Goal: Task Accomplishment & Management: Manage account settings

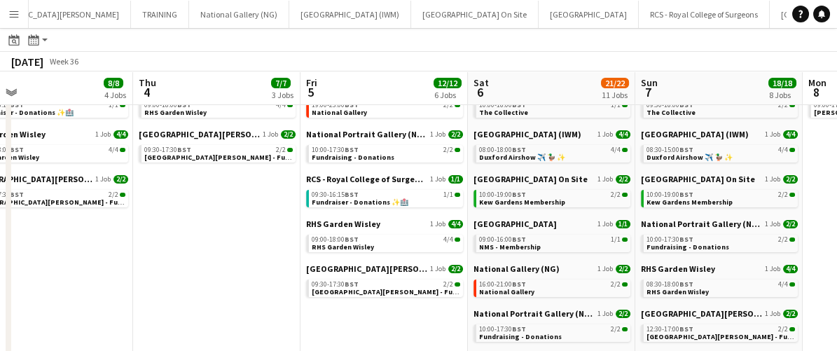
scroll to position [107, 0]
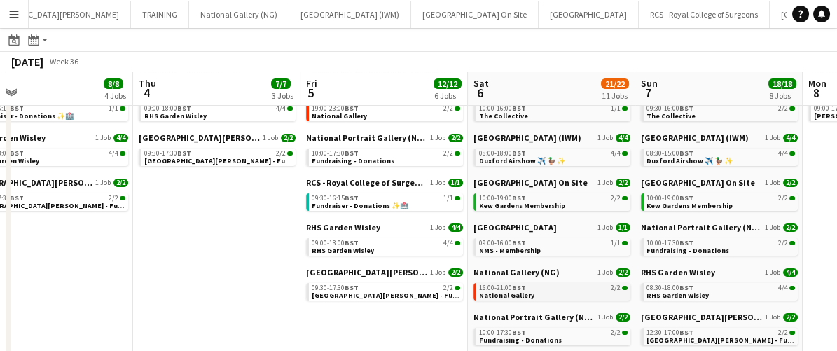
click at [515, 284] on span "BST" at bounding box center [519, 287] width 14 height 9
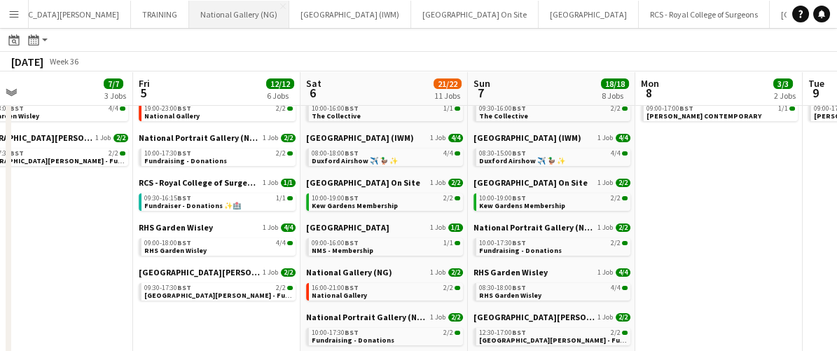
click at [189, 20] on button "National Gallery (NG) Close" at bounding box center [239, 14] width 100 height 27
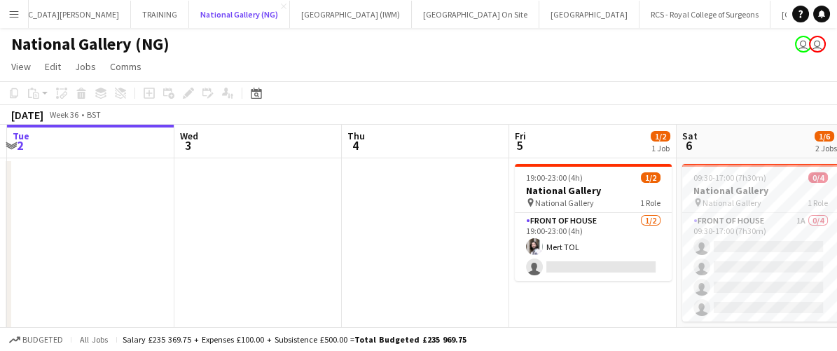
scroll to position [0, 477]
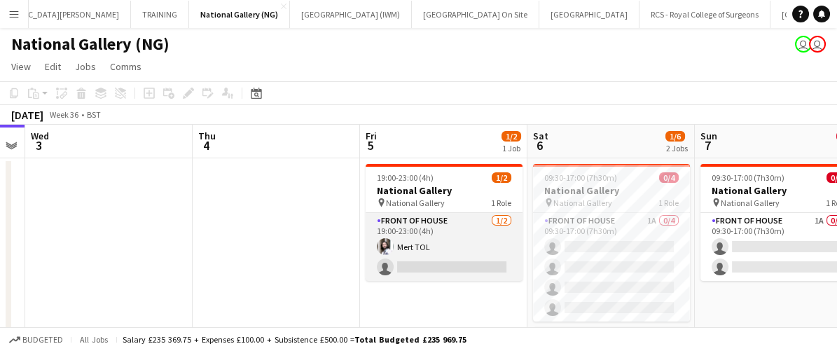
click at [433, 245] on app-card-role "Front of House [DATE] 19:00-23:00 (4h) Mert TOL single-neutral-actions" at bounding box center [444, 247] width 157 height 68
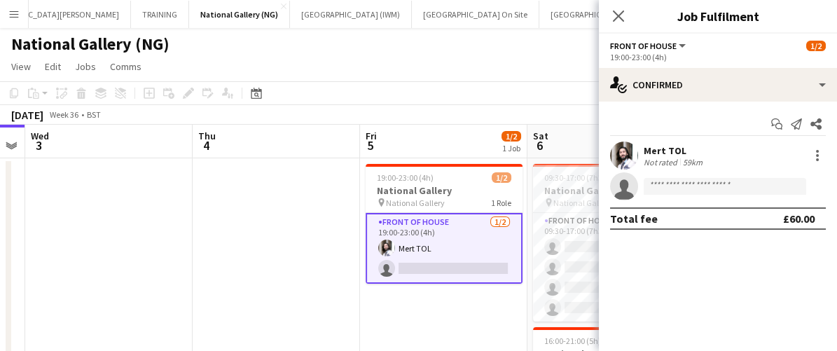
click at [813, 144] on div "Mert TOL Not rated 59km" at bounding box center [718, 155] width 238 height 28
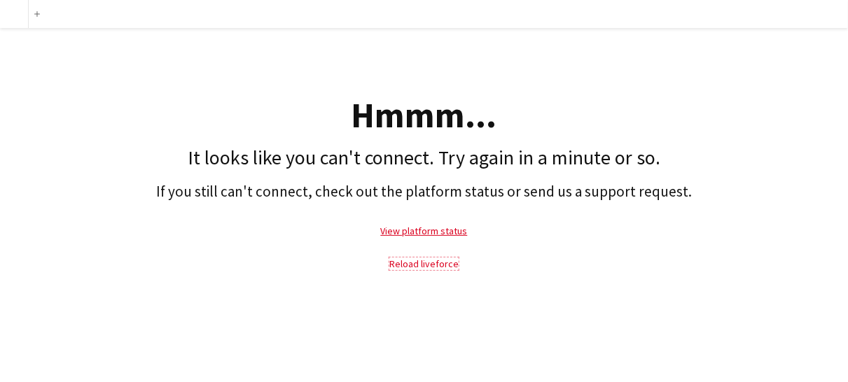
drag, startPoint x: 415, startPoint y: 265, endPoint x: 397, endPoint y: 267, distance: 18.3
click at [397, 267] on link "Reload liveforce" at bounding box center [423, 264] width 69 height 13
click at [416, 263] on link "Reload liveforce" at bounding box center [423, 264] width 69 height 13
click at [803, 77] on div "Hmmm... It looks like you can't connect. Try again in a minute or so. If you st…" at bounding box center [424, 157] width 848 height 259
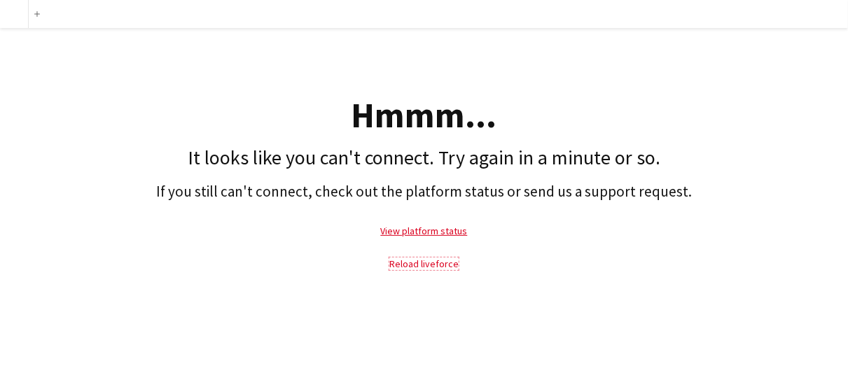
click at [426, 265] on link "Reload liveforce" at bounding box center [423, 264] width 69 height 13
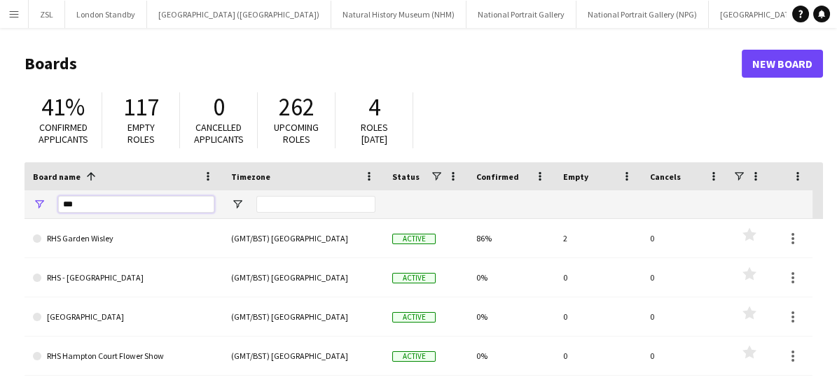
drag, startPoint x: 109, startPoint y: 202, endPoint x: 15, endPoint y: 181, distance: 96.3
click at [15, 181] on main "Boards New Board 41% Confirmed applicants 117 Empty roles 0 Cancelled applicant…" at bounding box center [418, 281] width 837 height 506
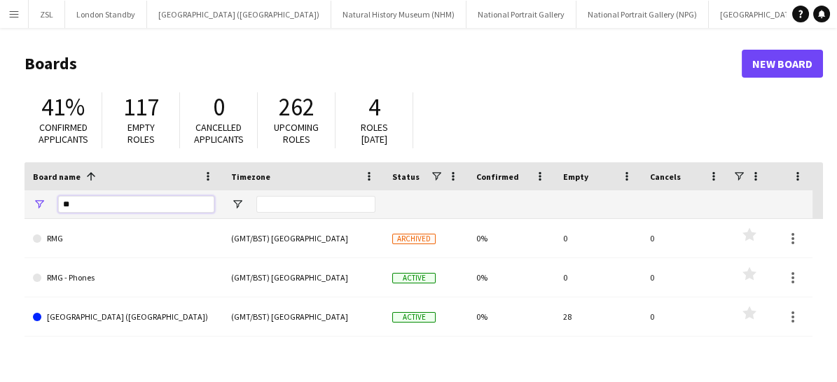
type input "*"
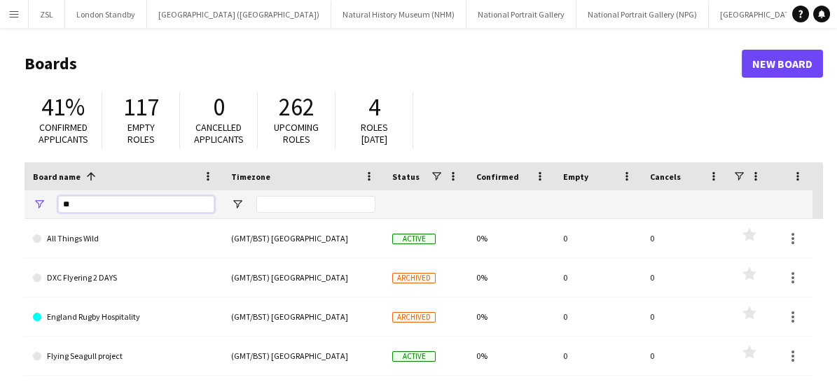
type input "*"
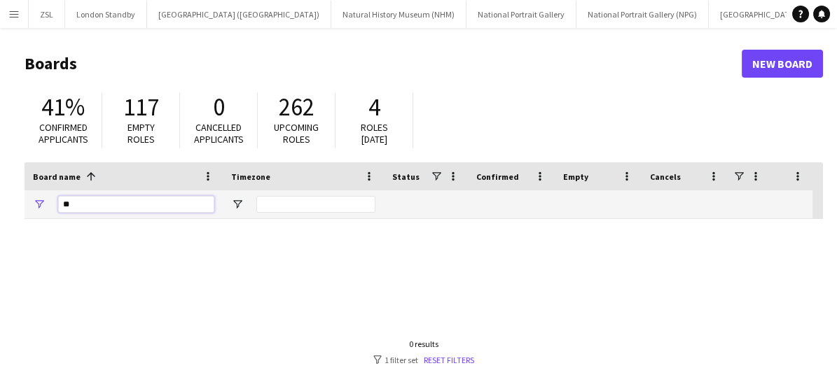
type input "*"
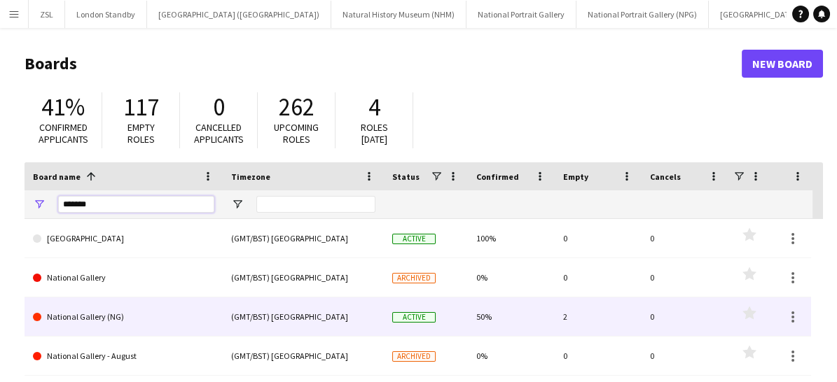
type input "*******"
click at [97, 321] on link "National Gallery (NG)" at bounding box center [123, 317] width 181 height 39
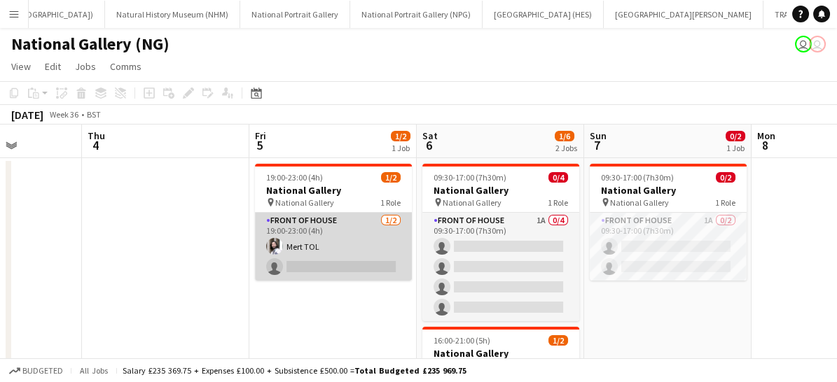
scroll to position [0, 431]
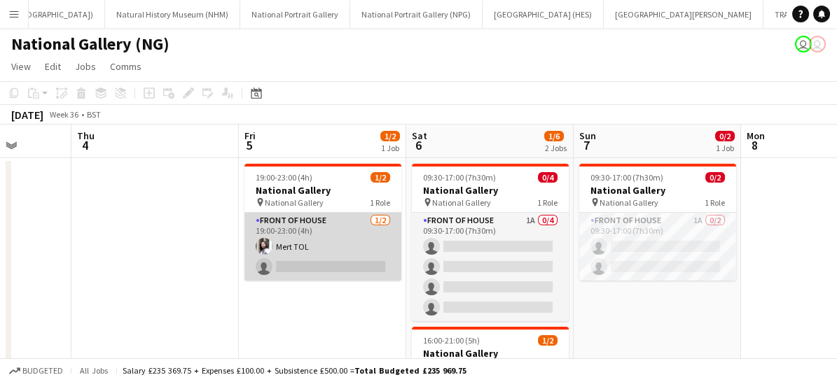
click at [348, 234] on app-card-role "Front of House [DATE] 19:00-23:00 (4h) Mert TOL single-neutral-actions" at bounding box center [322, 247] width 157 height 68
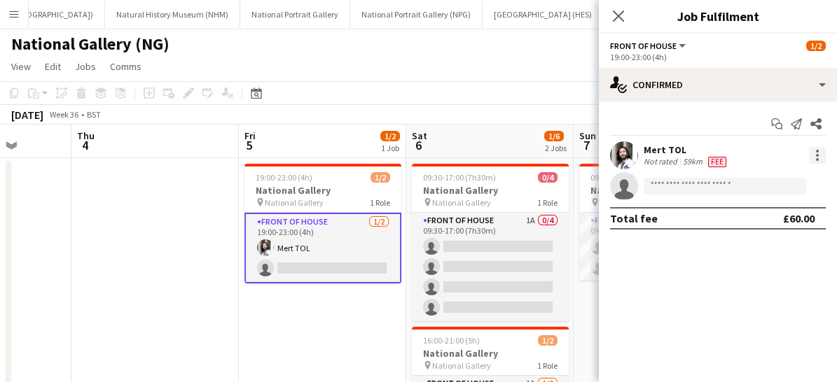
click at [820, 154] on div at bounding box center [817, 155] width 17 height 17
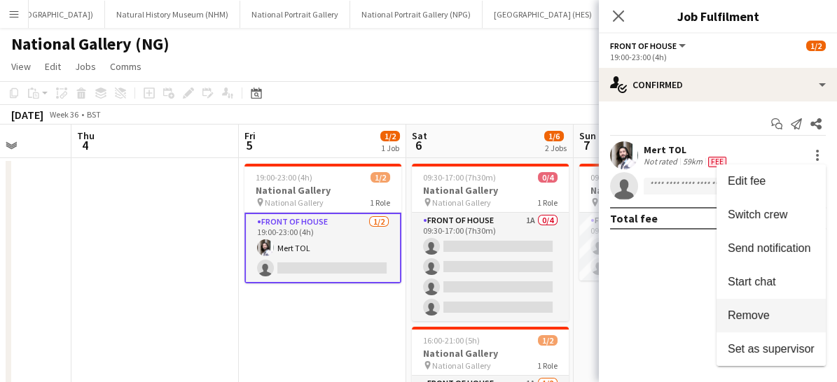
click at [739, 319] on span "Remove" at bounding box center [749, 315] width 42 height 12
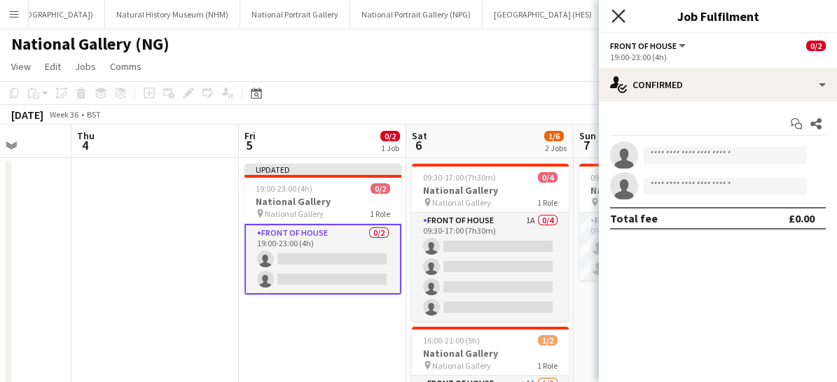
click at [620, 15] on icon "Close pop-in" at bounding box center [617, 15] width 13 height 13
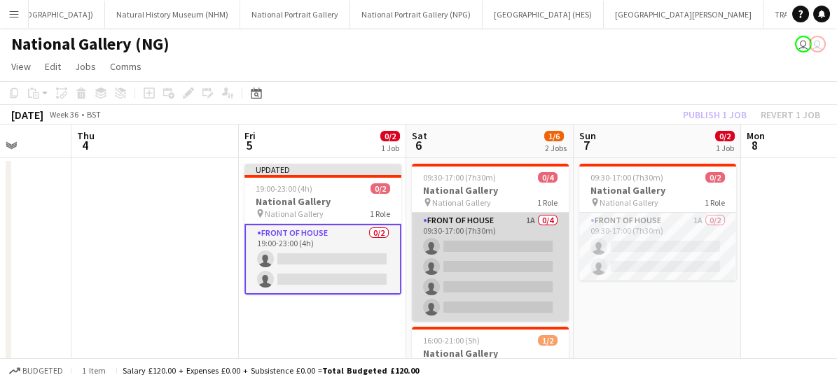
click at [478, 267] on app-card-role "Front of House 1A 0/4 09:30-17:00 (7h30m) single-neutral-actions single-neutral…" at bounding box center [490, 267] width 157 height 109
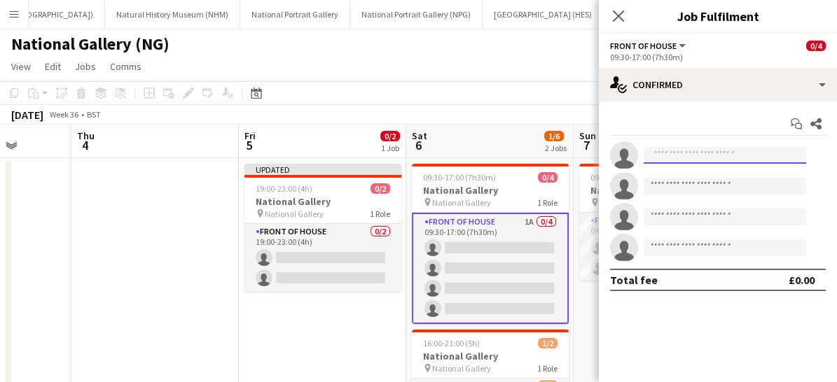
click at [671, 156] on input at bounding box center [725, 155] width 162 height 17
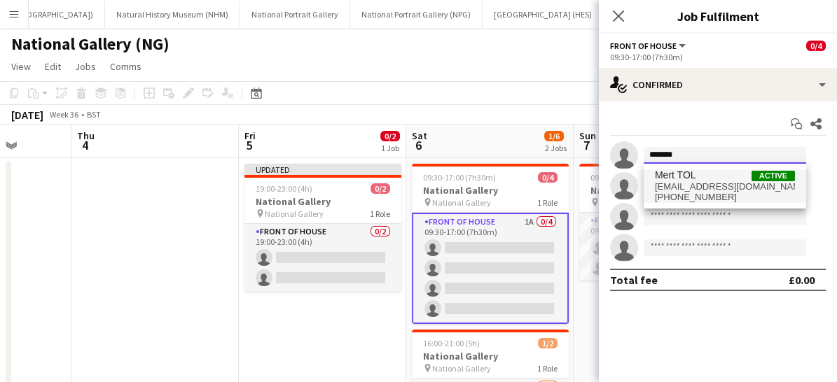
type input "*******"
click at [676, 181] on span "[EMAIL_ADDRESS][DOMAIN_NAME]" at bounding box center [725, 186] width 140 height 11
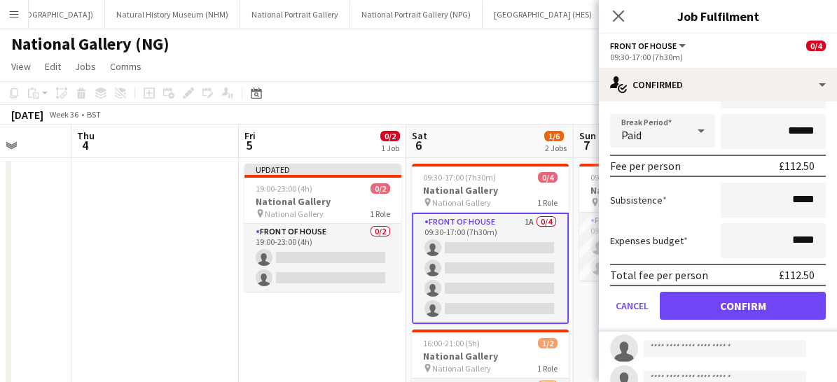
scroll to position [177, 0]
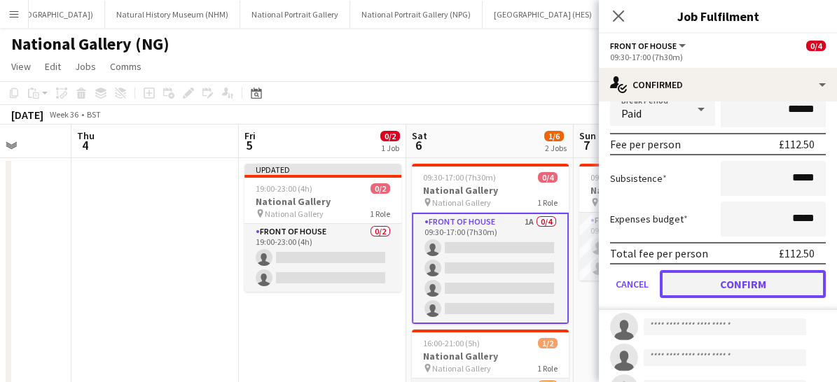
click at [704, 286] on button "Confirm" at bounding box center [743, 284] width 166 height 28
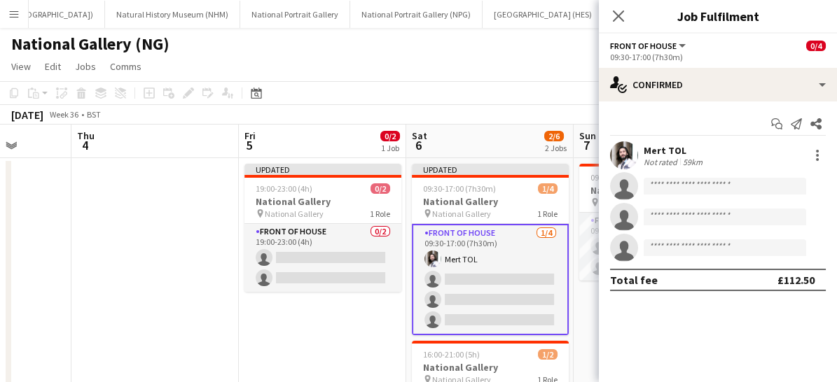
scroll to position [0, 0]
click at [615, 14] on icon at bounding box center [617, 15] width 13 height 13
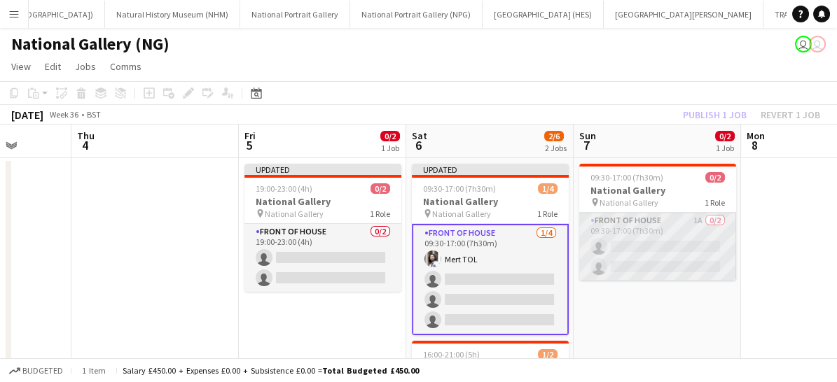
click at [634, 251] on app-card-role "Front of House 1A 0/2 09:30-17:00 (7h30m) single-neutral-actions single-neutral…" at bounding box center [657, 247] width 157 height 68
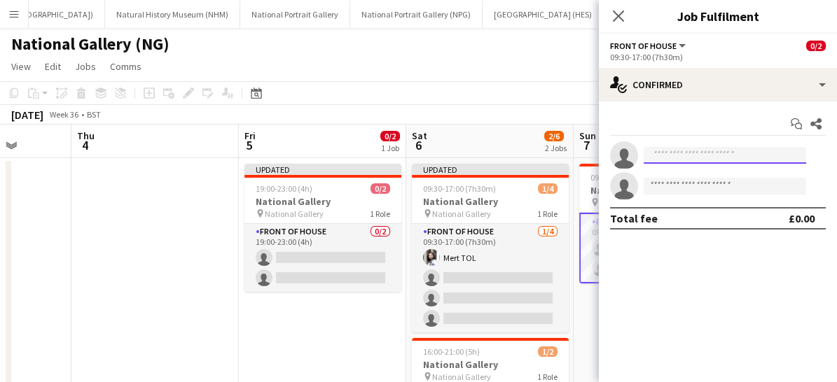
click at [678, 149] on input at bounding box center [725, 155] width 162 height 17
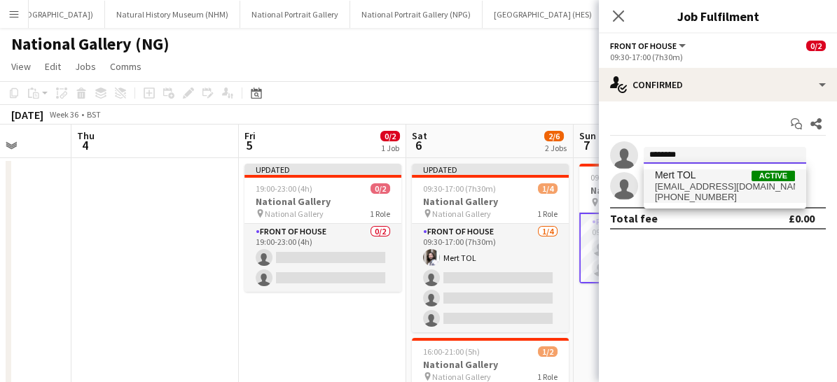
type input "********"
click at [675, 182] on span "[EMAIL_ADDRESS][DOMAIN_NAME]" at bounding box center [725, 186] width 140 height 11
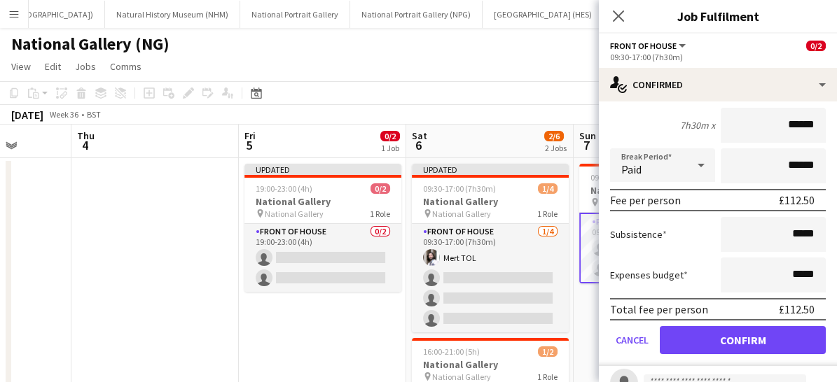
scroll to position [174, 0]
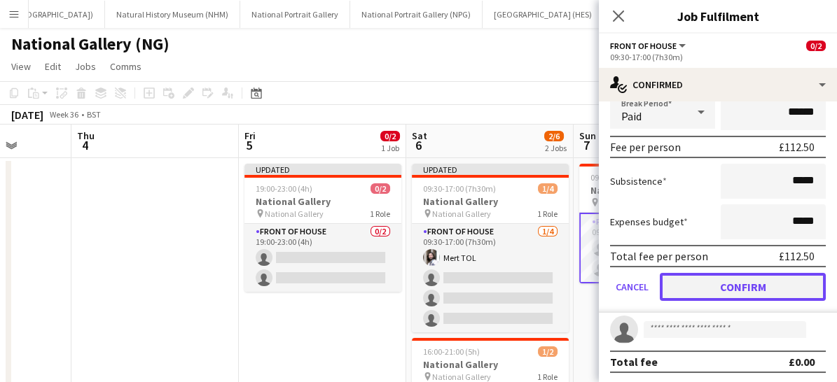
click at [703, 283] on button "Confirm" at bounding box center [743, 287] width 166 height 28
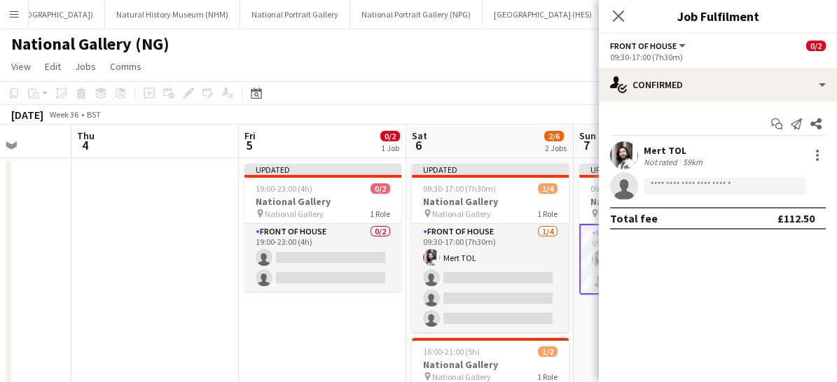
scroll to position [0, 0]
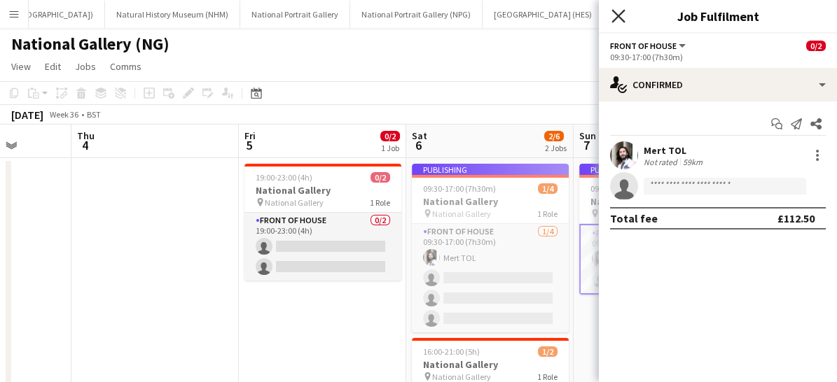
click at [621, 21] on icon "Close pop-in" at bounding box center [617, 15] width 13 height 13
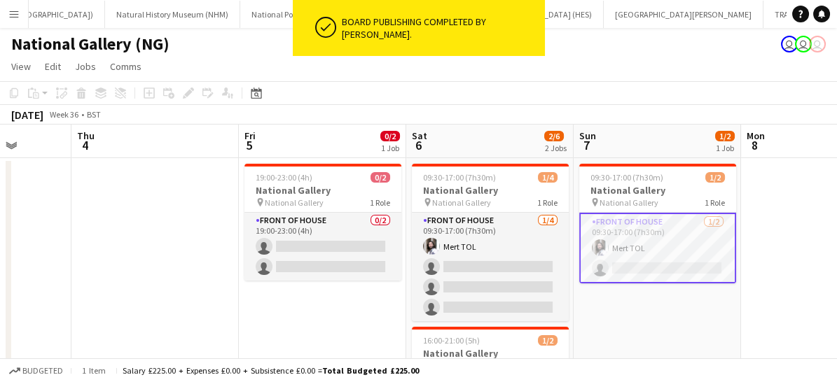
click at [665, 250] on app-card-role "Front of House [DATE] 09:30-17:00 (7h30m) Mert TOL single-neutral-actions" at bounding box center [657, 248] width 157 height 71
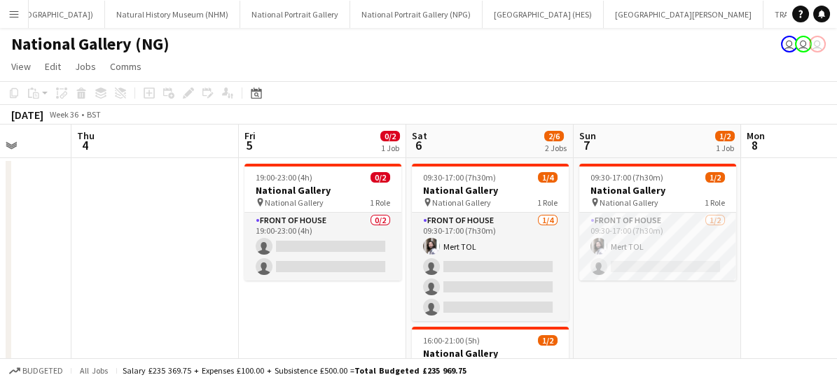
click at [613, 303] on app-date-cell "09:30-17:00 (7h30m) 1/2 National Gallery pin National Gallery 1 Role Front of H…" at bounding box center [656, 316] width 167 height 316
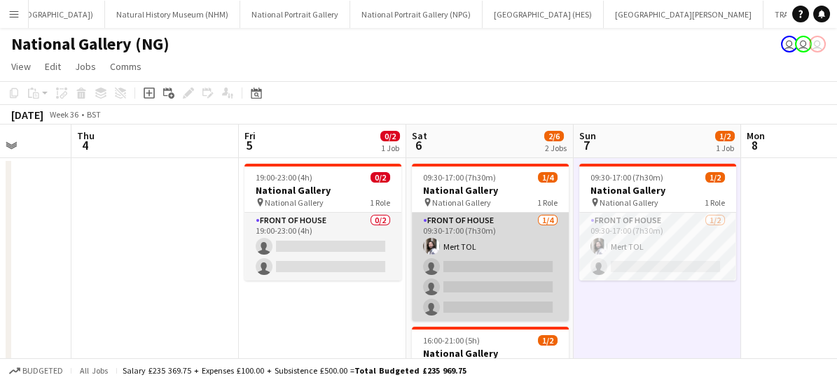
click at [449, 230] on app-card-role "Front of House [DATE] 09:30-17:00 (7h30m) Mert TOL single-neutral-actions singl…" at bounding box center [490, 267] width 157 height 109
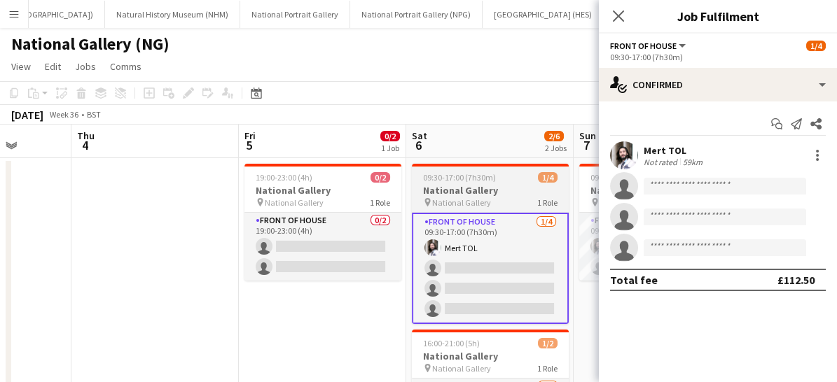
click at [515, 188] on h3 "National Gallery" at bounding box center [490, 190] width 157 height 13
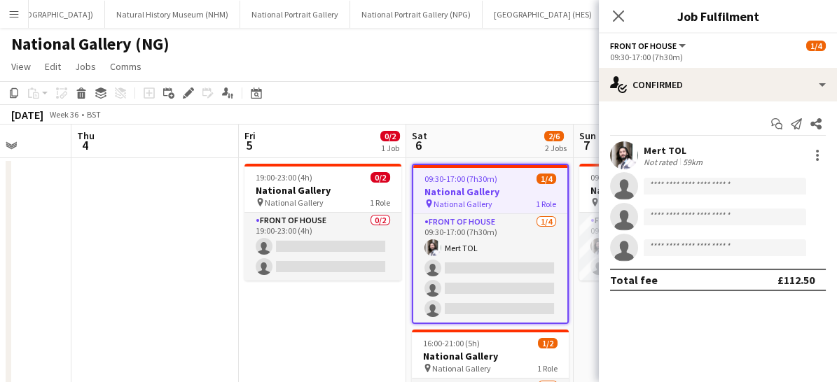
click at [492, 115] on div "[DATE] Week 36 • BST" at bounding box center [418, 115] width 837 height 20
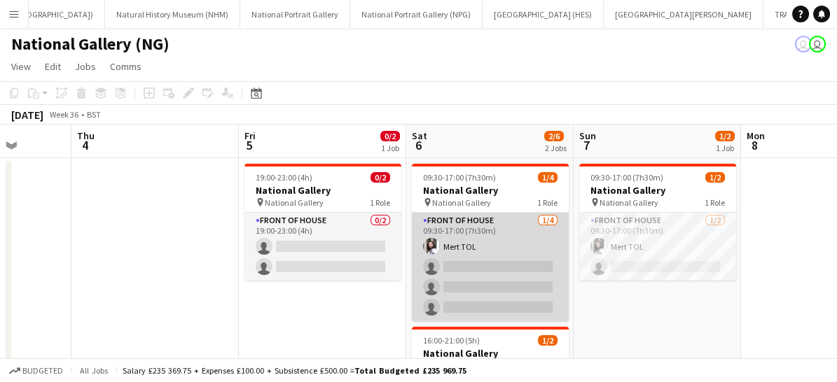
click at [483, 279] on app-card-role "Front of House [DATE] 09:30-17:00 (7h30m) Mert TOL single-neutral-actions singl…" at bounding box center [490, 267] width 157 height 109
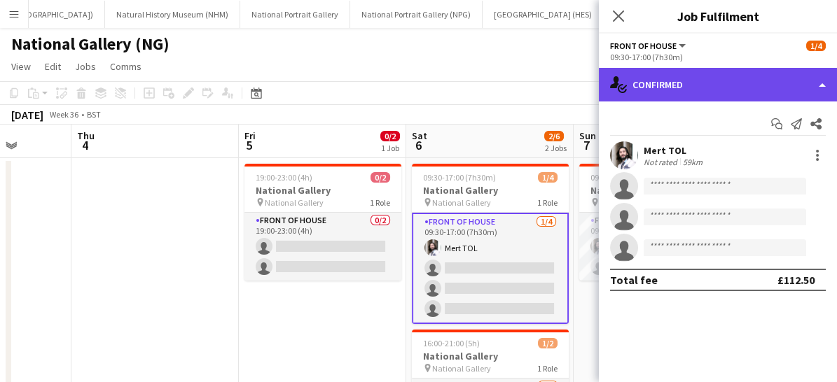
click at [748, 82] on div "single-neutral-actions-check-2 Confirmed" at bounding box center [718, 85] width 238 height 34
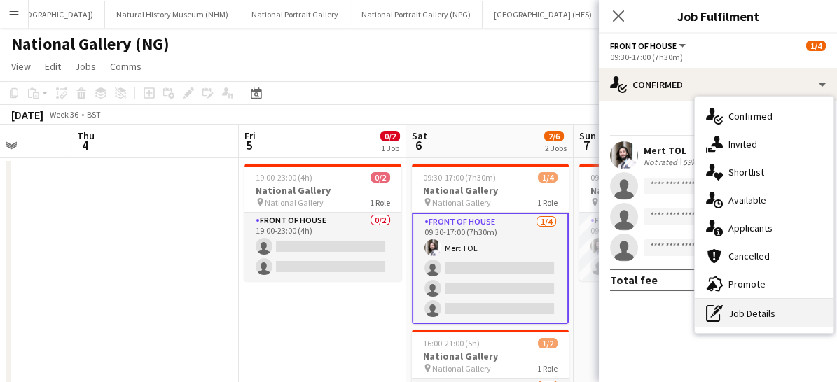
click at [735, 309] on div "pen-write Job Details" at bounding box center [764, 314] width 139 height 28
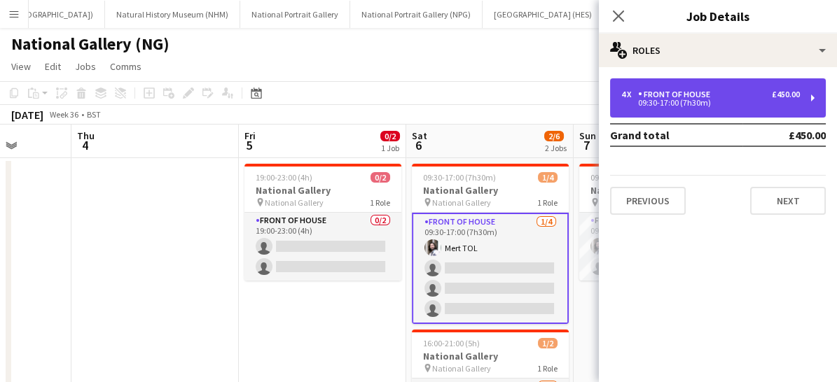
click at [718, 104] on div "09:30-17:00 (7h30m)" at bounding box center [710, 102] width 179 height 7
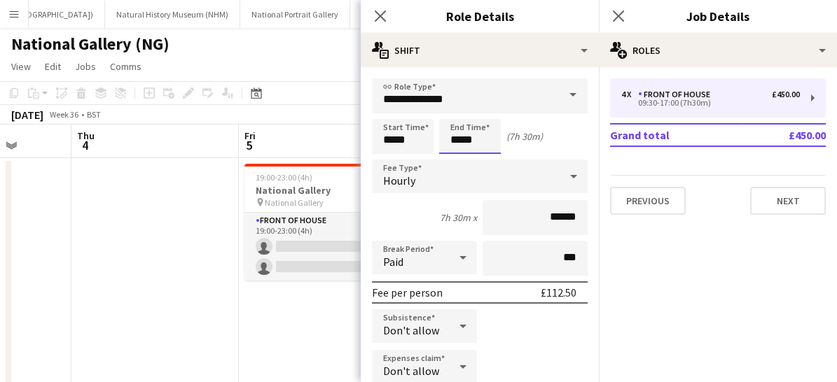
click at [489, 129] on input "*****" at bounding box center [470, 136] width 62 height 35
type input "*****"
click at [456, 109] on div at bounding box center [456, 112] width 28 height 14
click at [420, 135] on input "*****" at bounding box center [403, 136] width 62 height 35
click at [388, 109] on div at bounding box center [389, 112] width 28 height 14
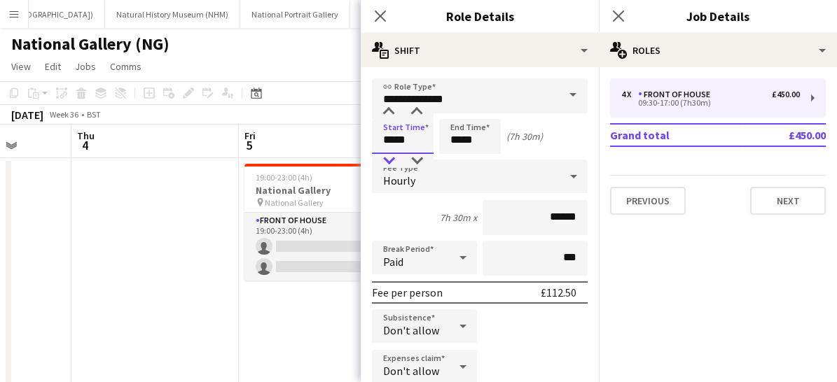
click at [386, 158] on div at bounding box center [389, 161] width 28 height 14
click at [415, 111] on div at bounding box center [417, 112] width 28 height 14
click at [421, 161] on div at bounding box center [417, 161] width 28 height 14
type input "*****"
click at [562, 137] on div "Start Time ***** End Time ***** (8h 20m)" at bounding box center [480, 136] width 216 height 35
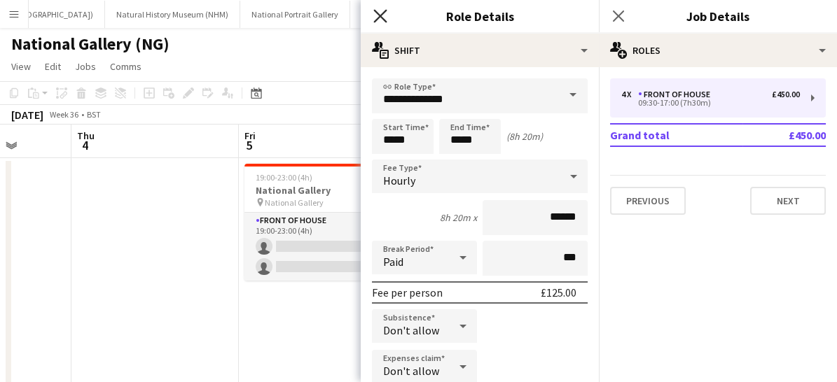
click at [380, 13] on icon "Close pop-in" at bounding box center [379, 15] width 13 height 13
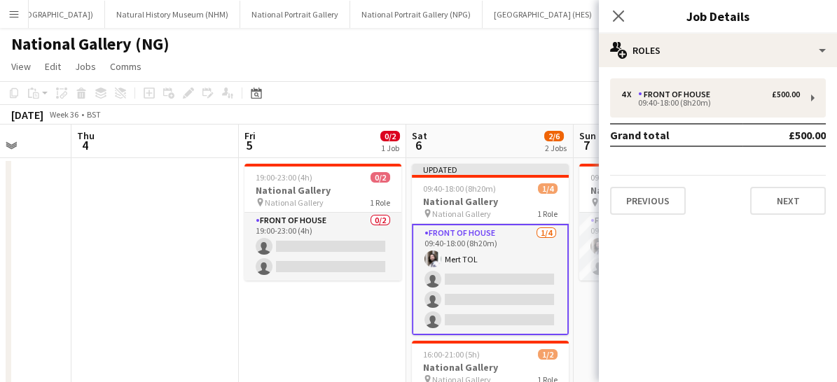
click at [504, 276] on app-card-role "Front of House [DATE] 09:40-18:00 (8h20m) Mert TOL single-neutral-actions singl…" at bounding box center [490, 279] width 157 height 111
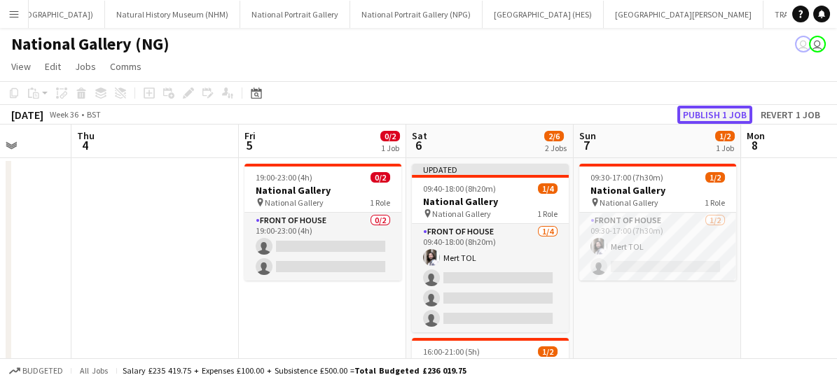
click at [697, 109] on button "Publish 1 job" at bounding box center [714, 115] width 75 height 18
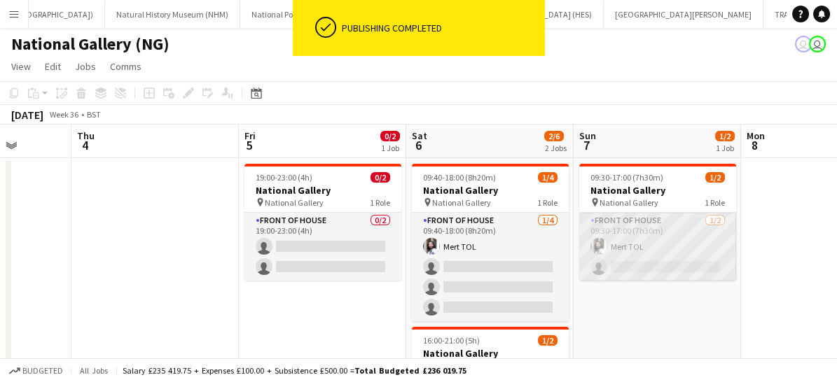
click at [669, 237] on app-card-role "Front of House [DATE] 09:30-17:00 (7h30m) Mert TOL single-neutral-actions" at bounding box center [657, 247] width 157 height 68
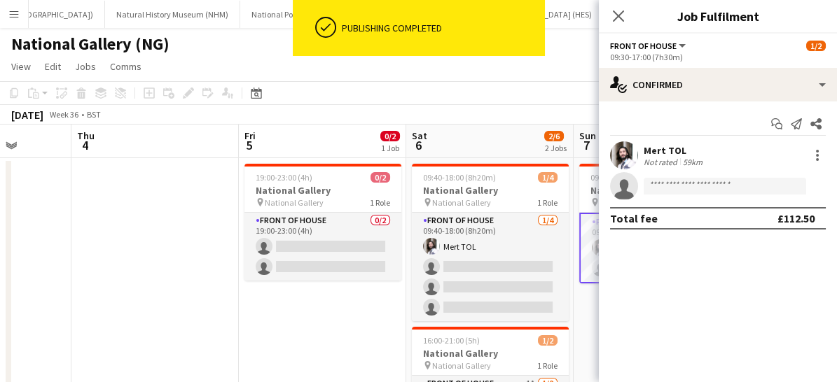
click at [763, 110] on div "Start chat Send notification Share Mert TOL Not rated 59km single-neutral-actio…" at bounding box center [718, 171] width 238 height 139
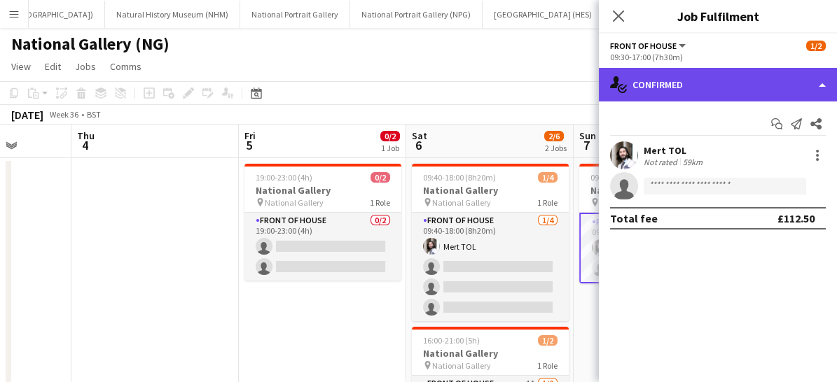
click at [733, 77] on div "single-neutral-actions-check-2 Confirmed" at bounding box center [718, 85] width 238 height 34
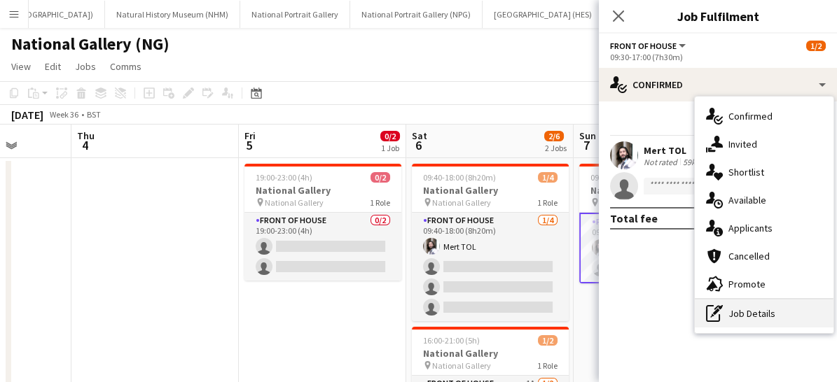
click at [745, 310] on div "pen-write Job Details" at bounding box center [764, 314] width 139 height 28
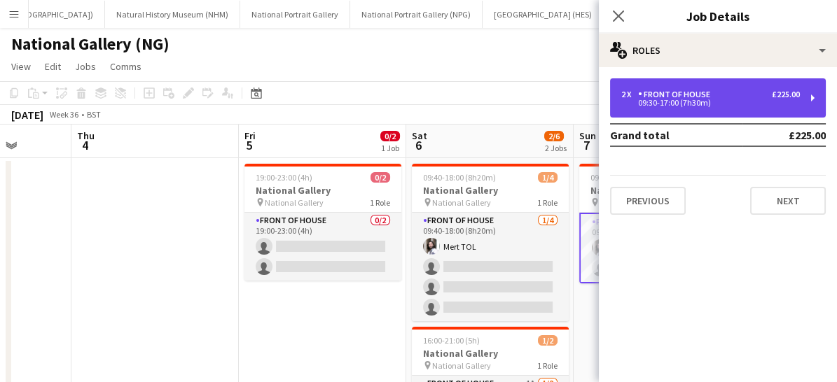
click at [646, 92] on div "Front of House" at bounding box center [677, 95] width 78 height 10
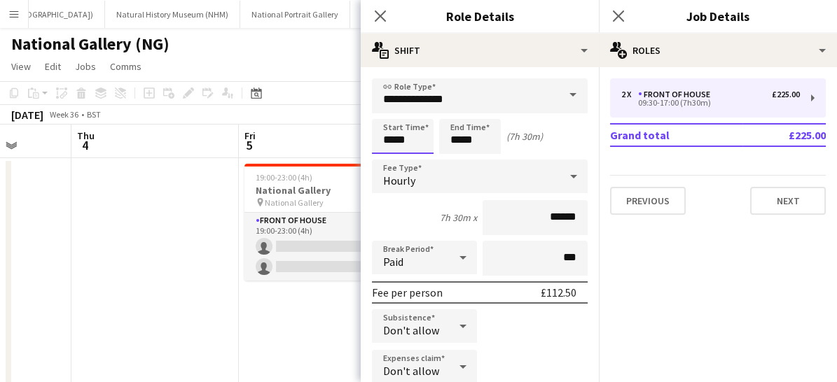
click at [412, 131] on input "*****" at bounding box center [403, 136] width 62 height 35
type input "*****"
click at [496, 147] on input "*****" at bounding box center [470, 136] width 62 height 35
type input "*****"
click at [457, 116] on div at bounding box center [456, 112] width 28 height 14
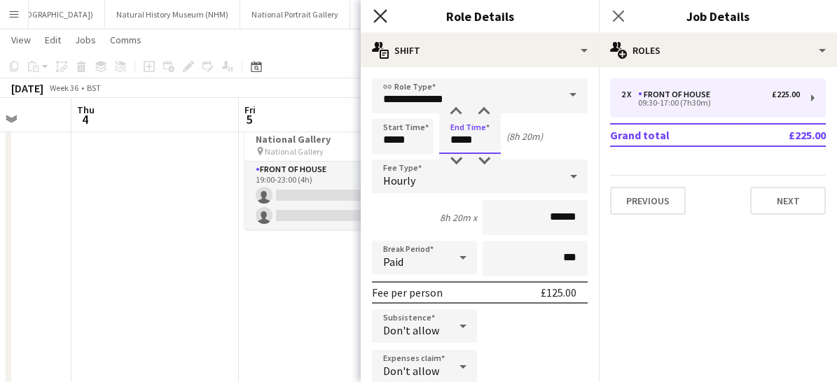
scroll to position [55, 0]
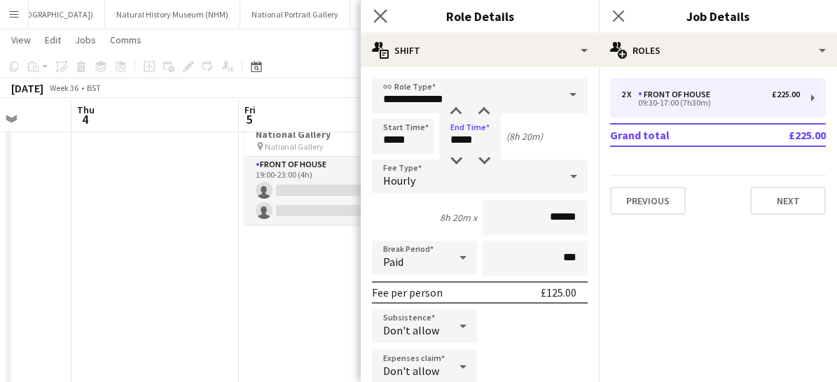
click at [371, 8] on app-icon "Close pop-in" at bounding box center [380, 16] width 20 height 20
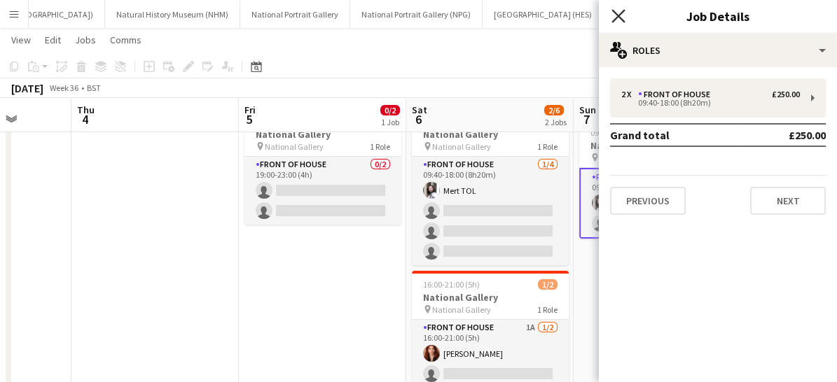
click at [625, 17] on icon "Close pop-in" at bounding box center [617, 15] width 13 height 13
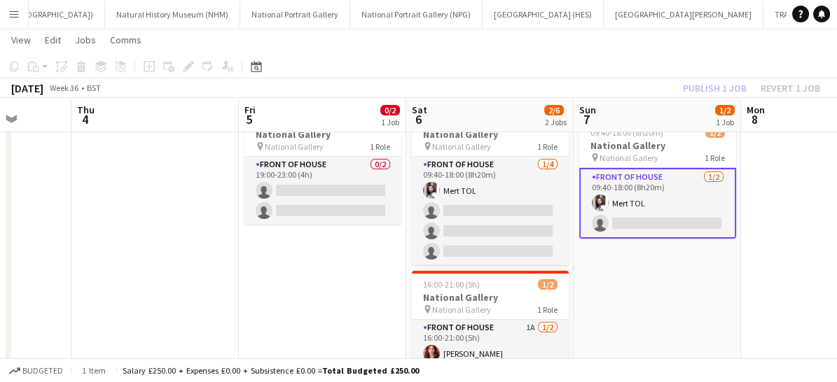
click at [674, 195] on app-card-role "Front of House [DATE] 09:40-18:00 (8h20m) Mert TOL single-neutral-actions" at bounding box center [657, 203] width 157 height 71
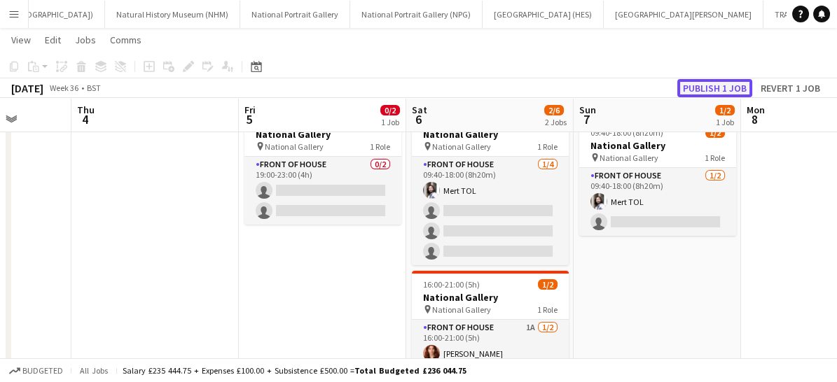
click at [724, 90] on button "Publish 1 job" at bounding box center [714, 88] width 75 height 18
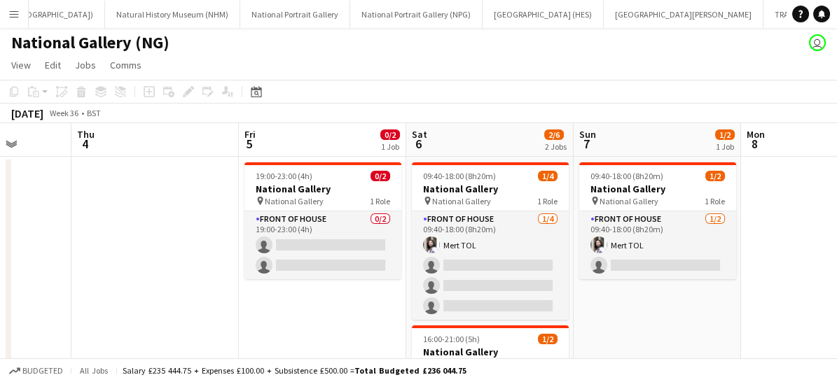
scroll to position [2, 0]
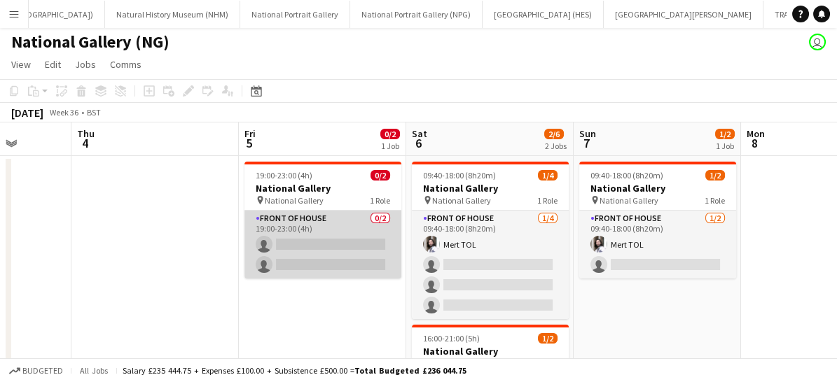
click at [326, 248] on app-card-role "Front of House 0/2 19:00-23:00 (4h) single-neutral-actions single-neutral-actio…" at bounding box center [322, 245] width 157 height 68
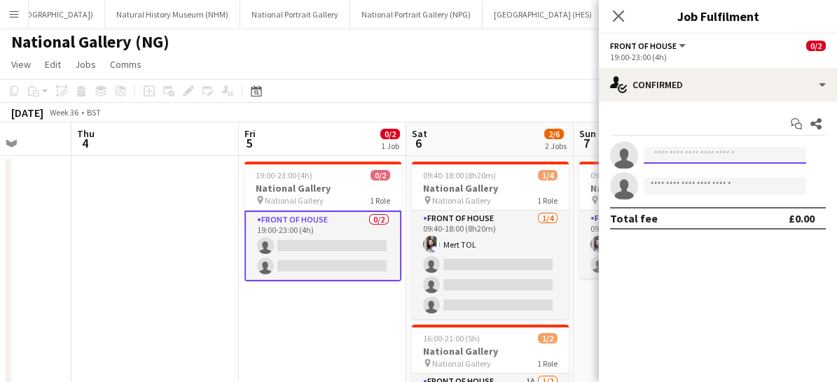
click at [669, 158] on input at bounding box center [725, 155] width 162 height 17
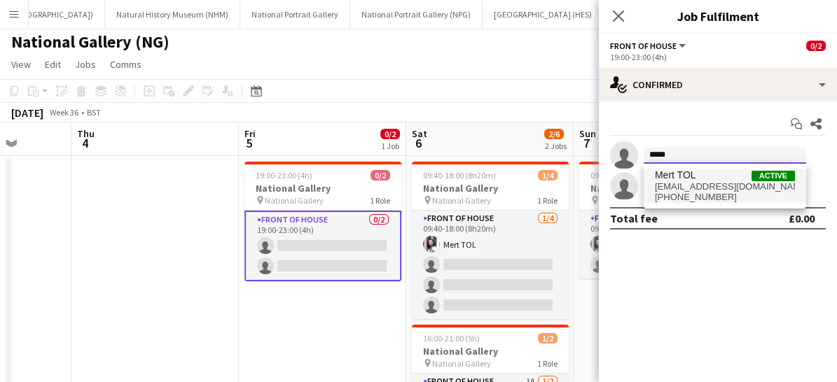
type input "****"
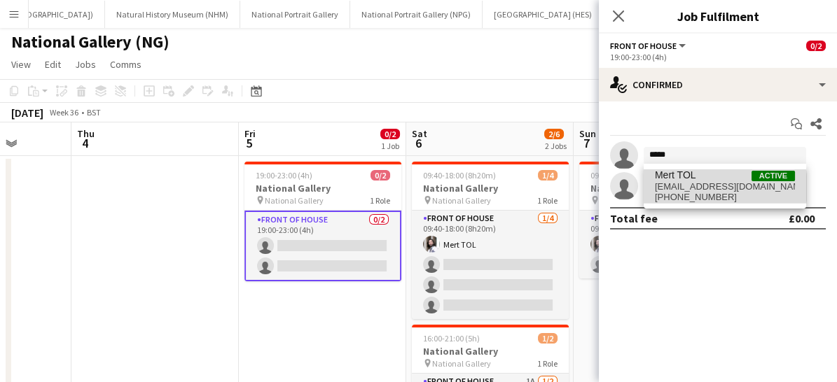
click at [684, 188] on span "[EMAIL_ADDRESS][DOMAIN_NAME]" at bounding box center [725, 186] width 140 height 11
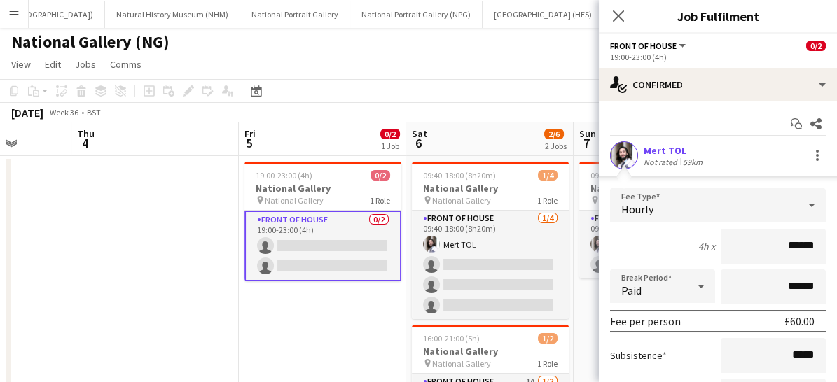
scroll to position [174, 0]
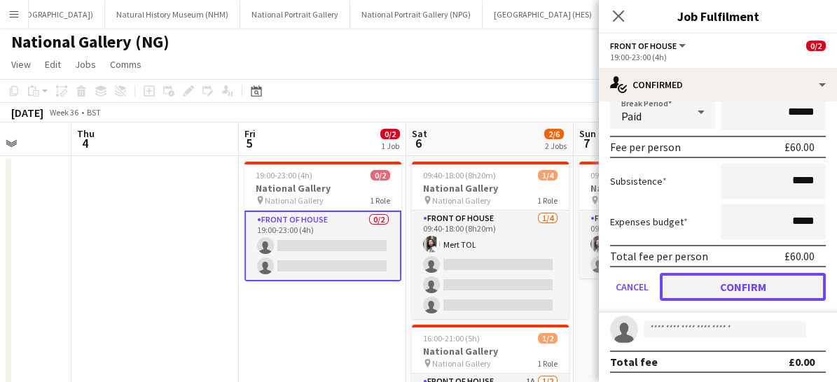
click at [714, 284] on button "Confirm" at bounding box center [743, 287] width 166 height 28
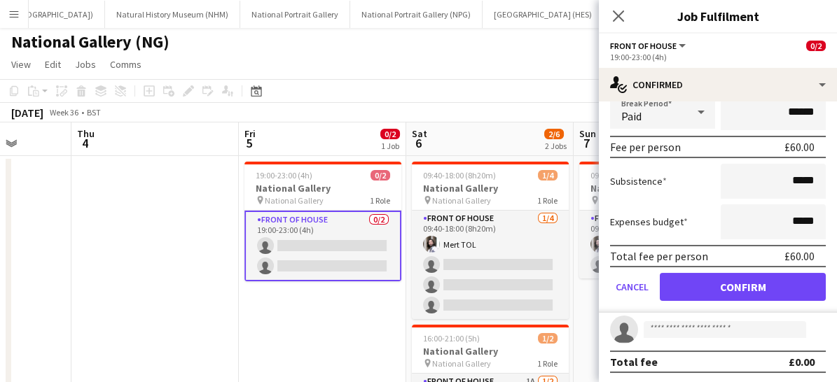
scroll to position [0, 0]
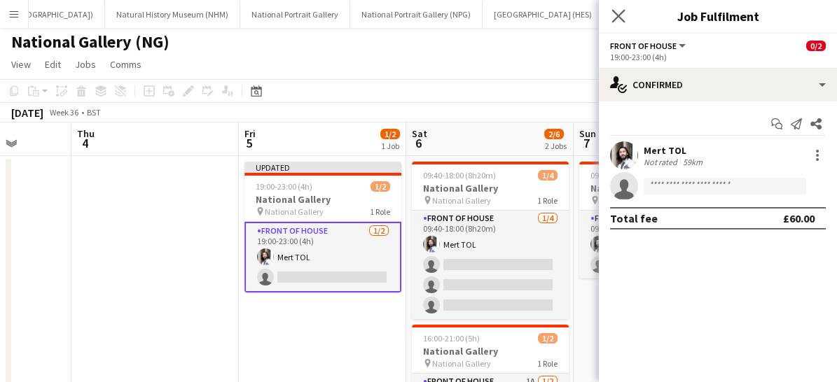
click at [625, 18] on app-icon "Close pop-in" at bounding box center [618, 16] width 20 height 20
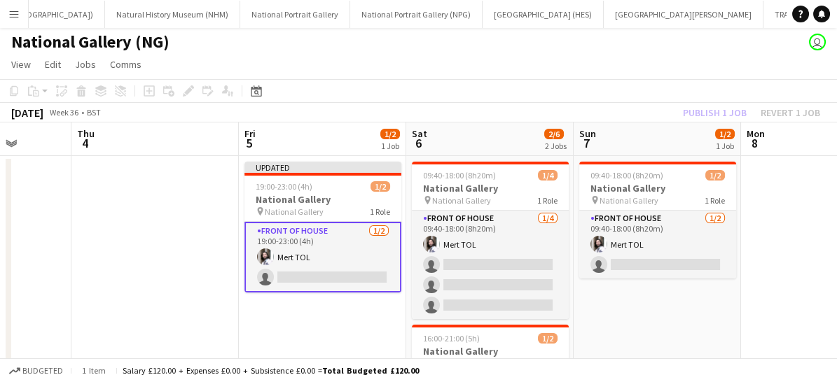
click at [335, 247] on app-card-role "Front of House [DATE] 19:00-23:00 (4h) Mert TOL single-neutral-actions" at bounding box center [322, 257] width 157 height 71
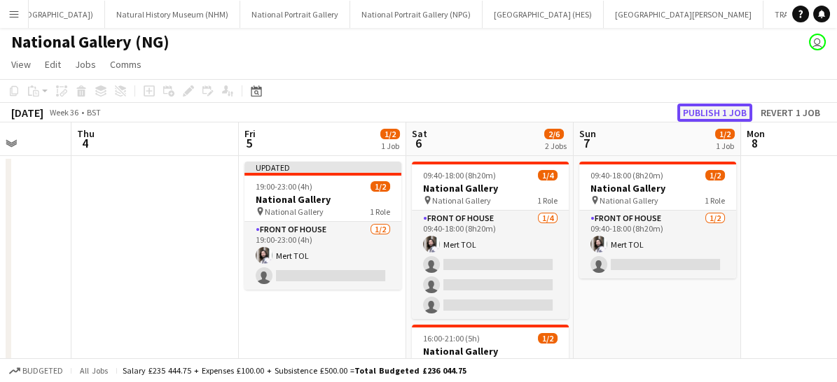
click at [711, 106] on button "Publish 1 job" at bounding box center [714, 113] width 75 height 18
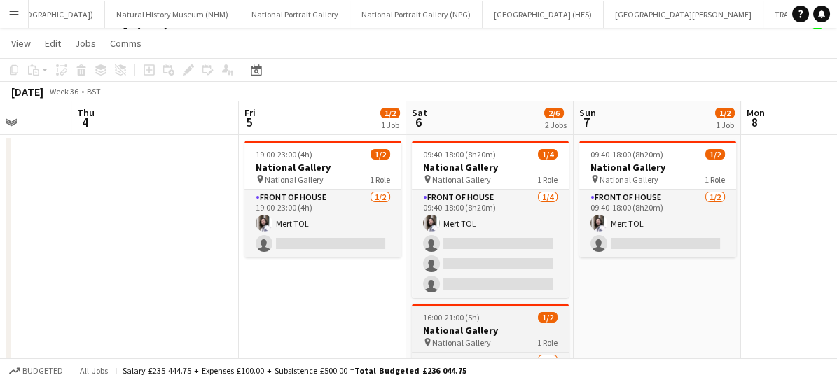
scroll to position [22, 0]
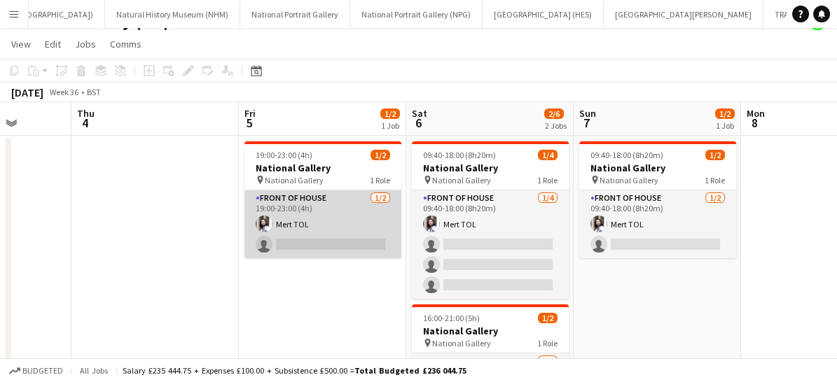
click at [343, 218] on app-card-role "Front of House [DATE] 19:00-23:00 (4h) Mert TOL single-neutral-actions" at bounding box center [322, 224] width 157 height 68
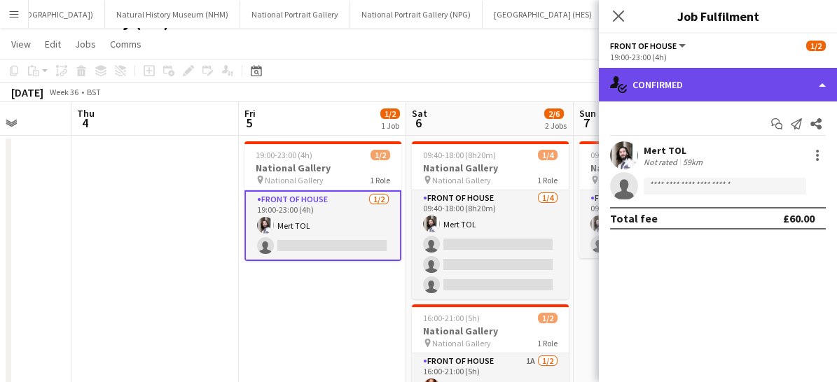
click at [693, 87] on div "single-neutral-actions-check-2 Confirmed" at bounding box center [718, 85] width 238 height 34
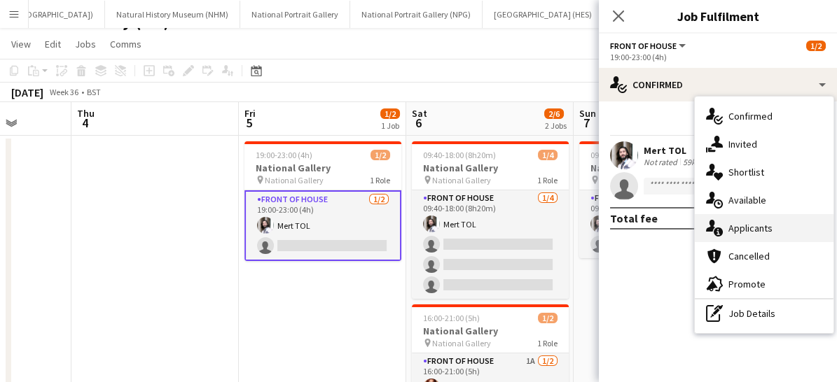
click at [755, 228] on span "Applicants" at bounding box center [750, 228] width 44 height 13
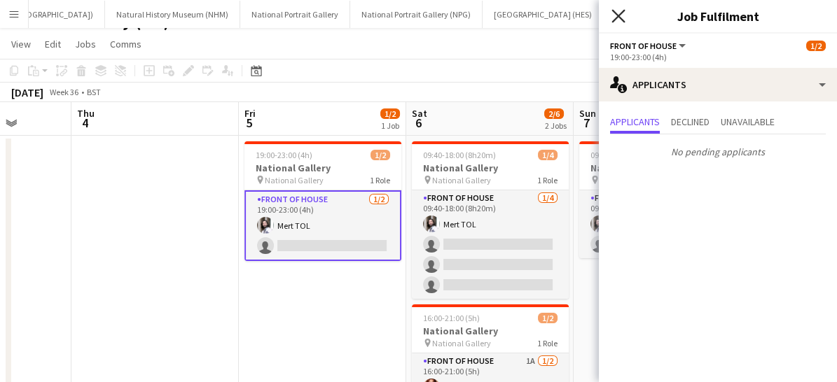
click at [616, 18] on icon at bounding box center [617, 15] width 13 height 13
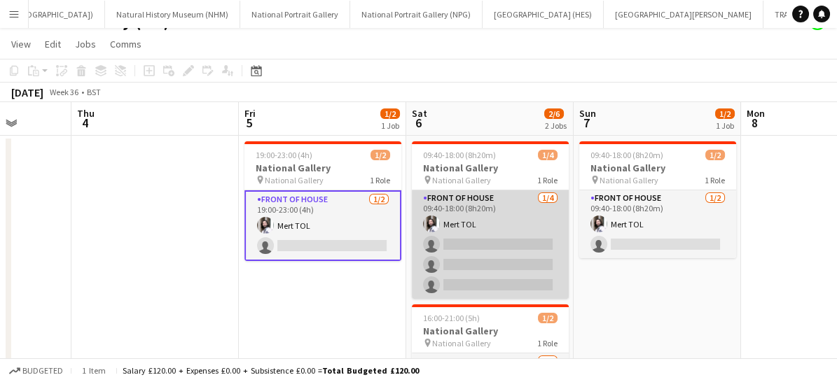
click at [516, 221] on app-card-role "Front of House [DATE] 09:40-18:00 (8h20m) Mert TOL single-neutral-actions singl…" at bounding box center [490, 244] width 157 height 109
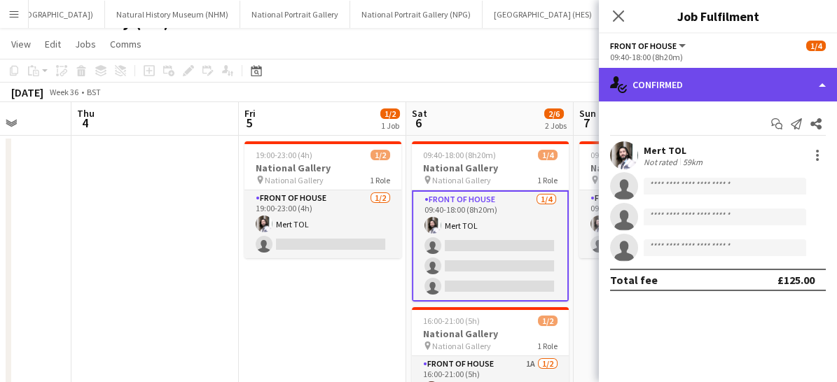
click at [724, 84] on div "single-neutral-actions-check-2 Confirmed" at bounding box center [718, 85] width 238 height 34
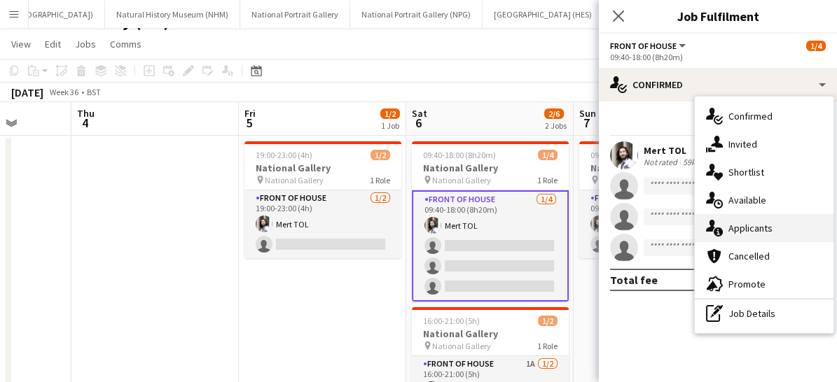
click at [735, 237] on div "single-neutral-actions-information Applicants" at bounding box center [764, 228] width 139 height 28
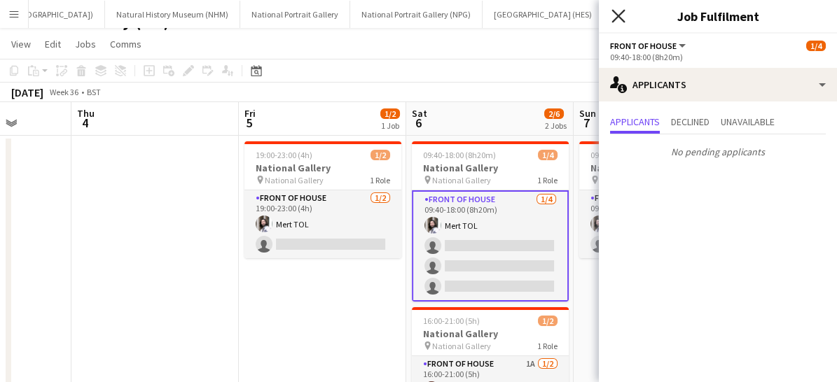
click at [623, 18] on icon "Close pop-in" at bounding box center [617, 15] width 13 height 13
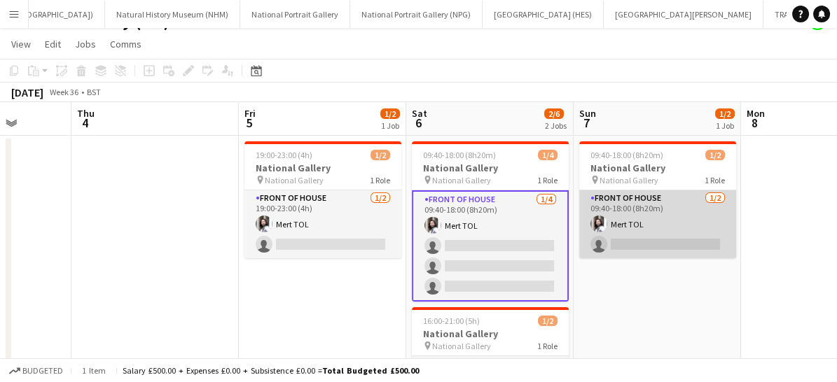
click at [694, 224] on app-card-role "Front of House [DATE] 09:40-18:00 (8h20m) Mert TOL single-neutral-actions" at bounding box center [657, 224] width 157 height 68
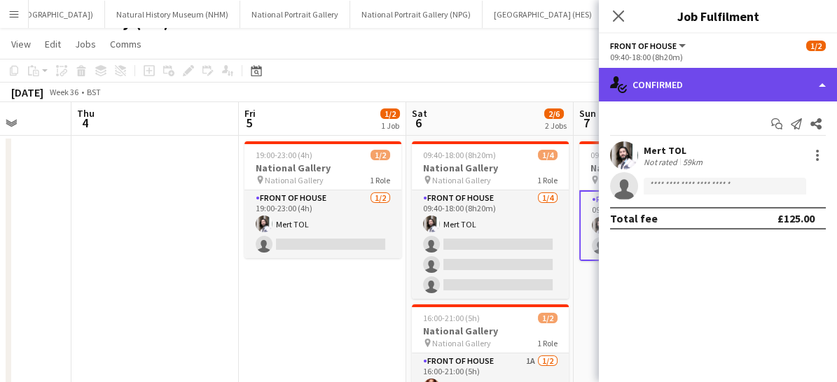
click at [721, 92] on div "single-neutral-actions-check-2 Confirmed" at bounding box center [718, 85] width 238 height 34
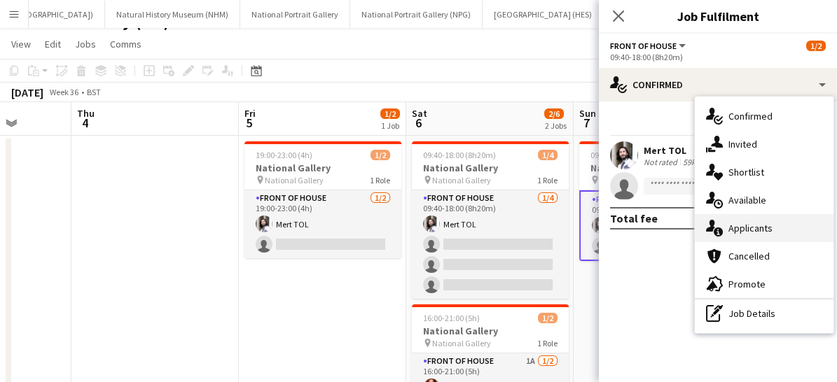
click at [737, 234] on div "single-neutral-actions-information Applicants" at bounding box center [764, 228] width 139 height 28
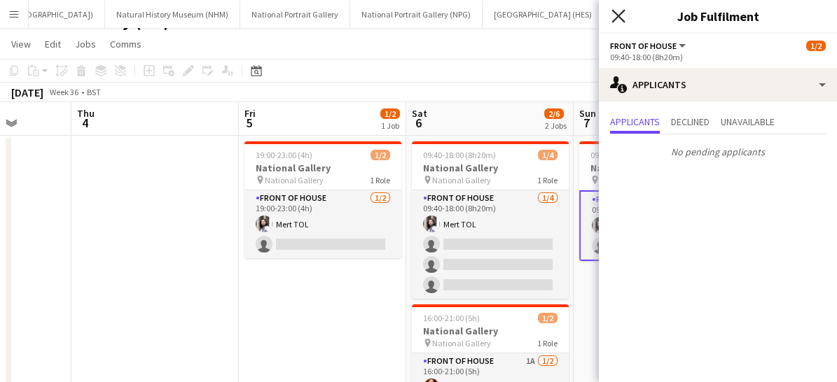
click at [617, 13] on icon "Close pop-in" at bounding box center [617, 15] width 13 height 13
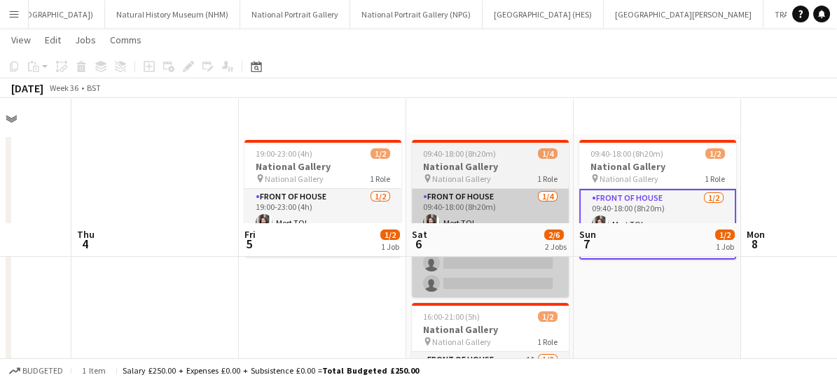
scroll to position [148, 0]
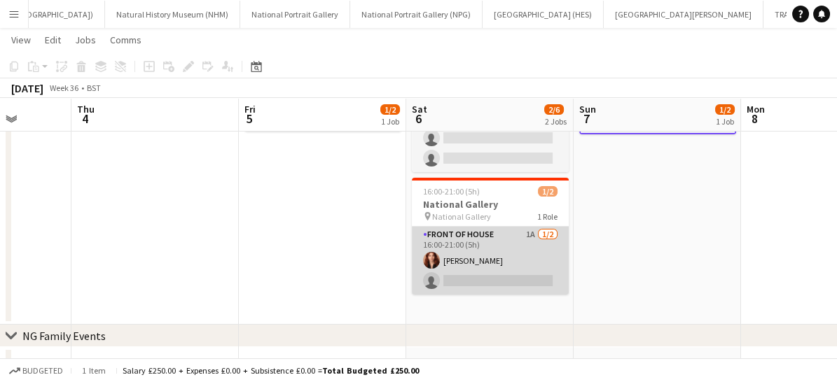
click at [503, 252] on app-card-role "Front of House 1A [DATE] 16:00-21:00 (5h) [PERSON_NAME] single-neutral-actions" at bounding box center [490, 261] width 157 height 68
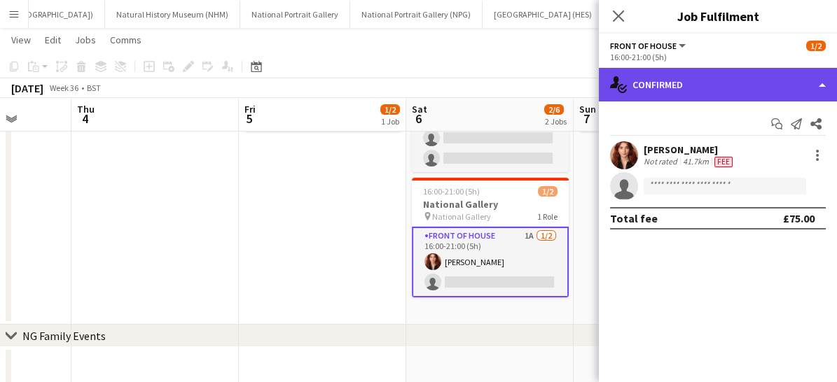
click at [693, 83] on div "single-neutral-actions-check-2 Confirmed" at bounding box center [718, 85] width 238 height 34
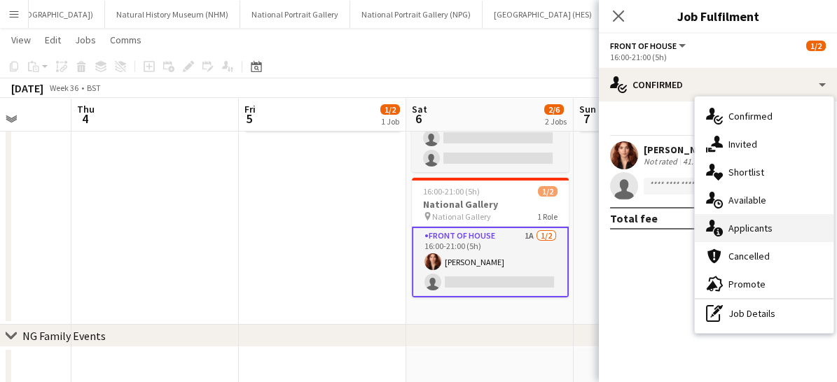
click at [739, 225] on span "Applicants" at bounding box center [750, 228] width 44 height 13
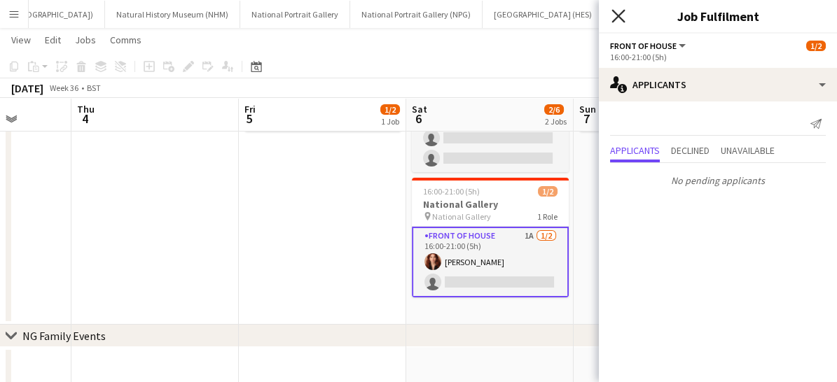
scroll to position [168, 0]
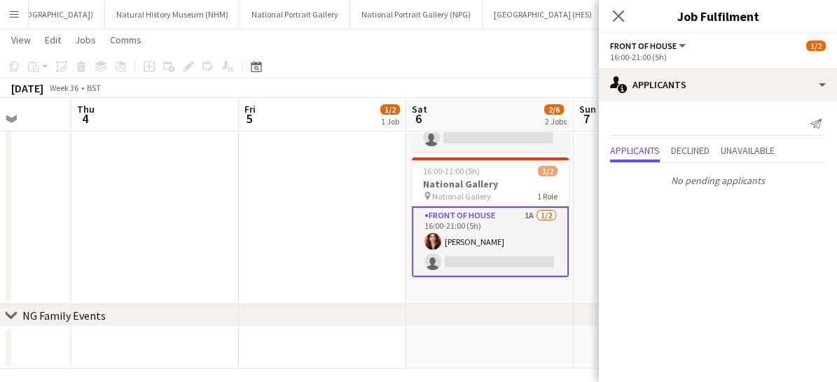
click at [341, 233] on app-date-cell "19:00-23:00 (4h) 1/2 National Gallery pin National Gallery 1 Role Front of Hous…" at bounding box center [322, 147] width 167 height 316
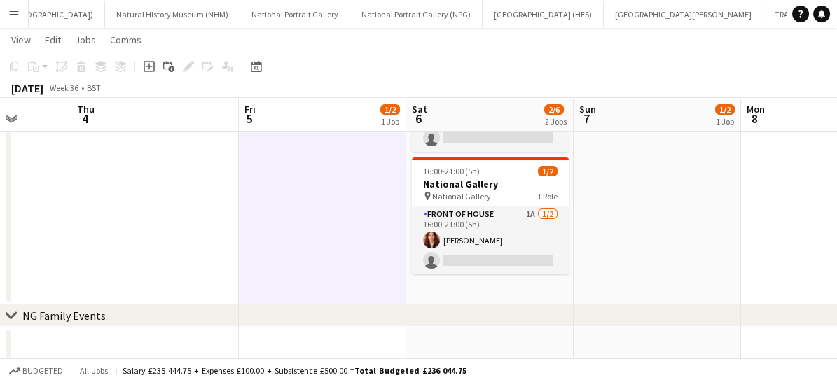
click at [341, 233] on app-date-cell "19:00-23:00 (4h) 1/2 National Gallery pin National Gallery 1 Role Front of Hous…" at bounding box center [322, 147] width 167 height 316
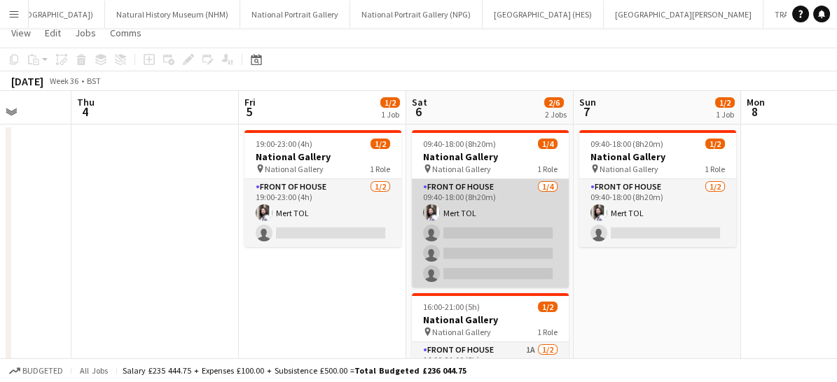
scroll to position [0, 0]
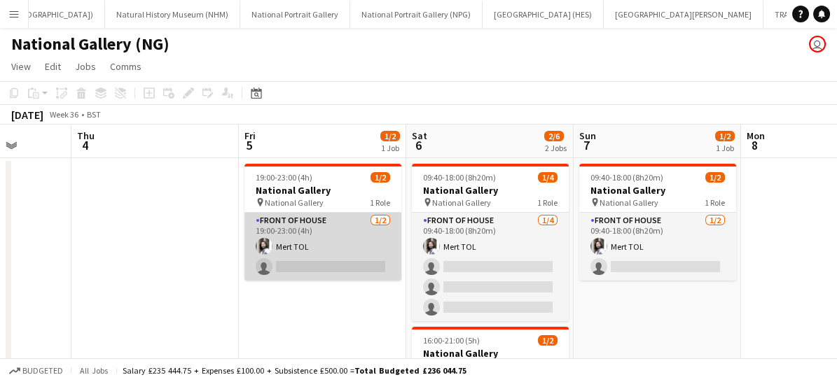
click at [338, 249] on app-card-role "Front of House [DATE] 19:00-23:00 (4h) Mert TOL single-neutral-actions" at bounding box center [322, 247] width 157 height 68
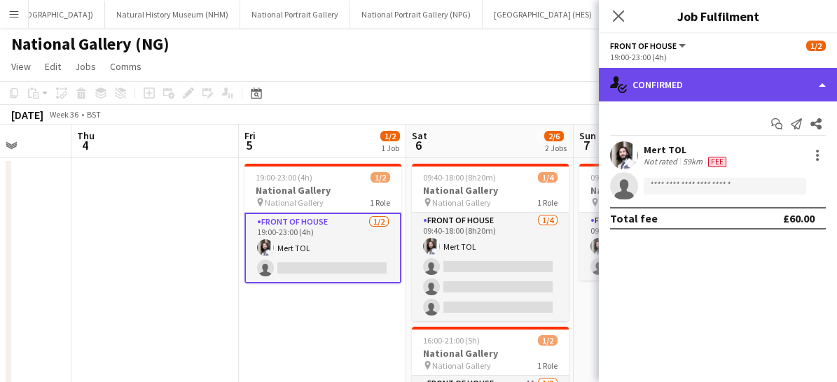
click at [672, 81] on div "single-neutral-actions-check-2 Confirmed" at bounding box center [718, 85] width 238 height 34
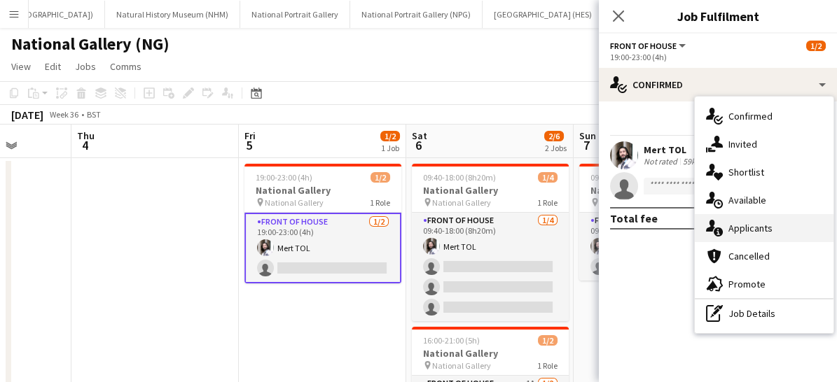
click at [742, 230] on span "Applicants" at bounding box center [750, 228] width 44 height 13
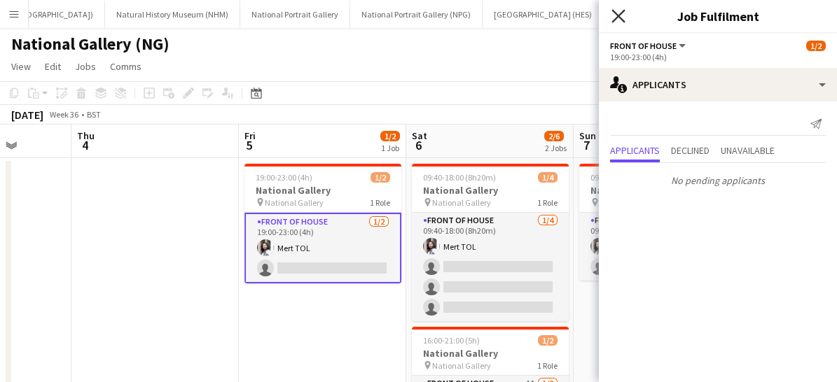
click at [619, 16] on icon at bounding box center [617, 15] width 13 height 13
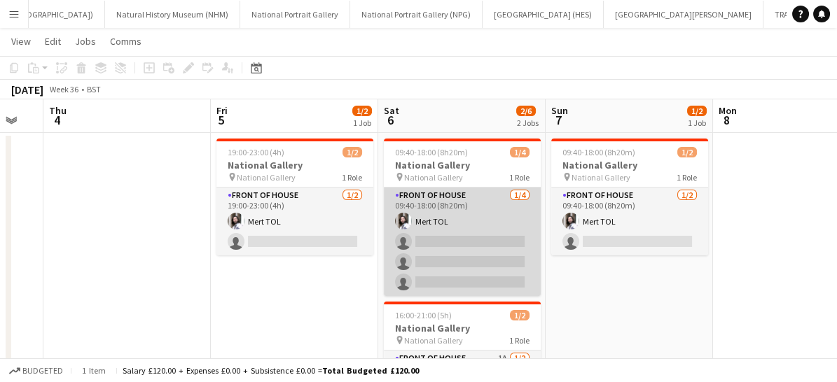
scroll to position [27, 0]
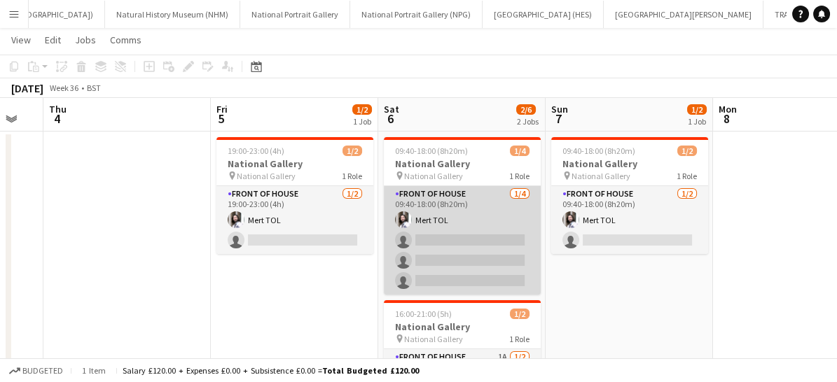
click at [501, 277] on app-card-role "Front of House [DATE] 09:40-18:00 (8h20m) Mert TOL single-neutral-actions singl…" at bounding box center [462, 240] width 157 height 109
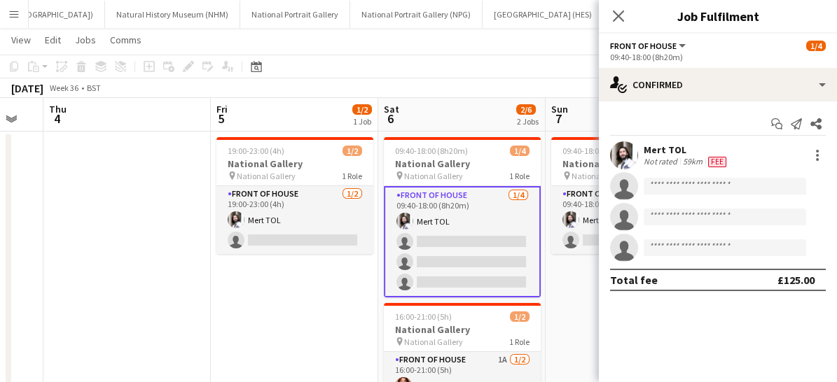
click at [331, 317] on app-date-cell "19:00-23:00 (4h) 1/2 National Gallery pin National Gallery 1 Role Front of Hous…" at bounding box center [294, 290] width 167 height 316
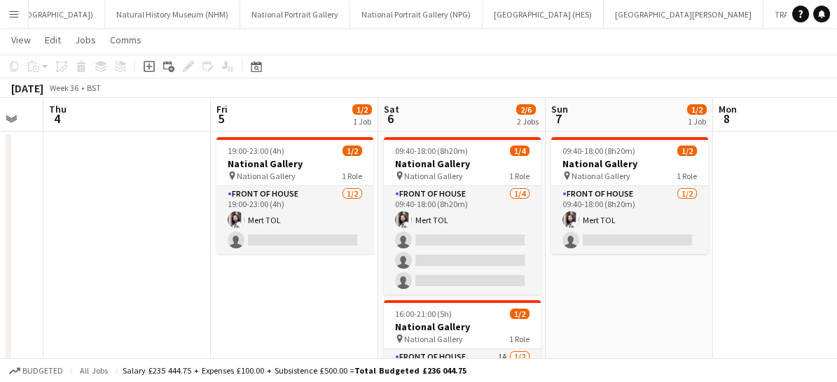
scroll to position [0, 0]
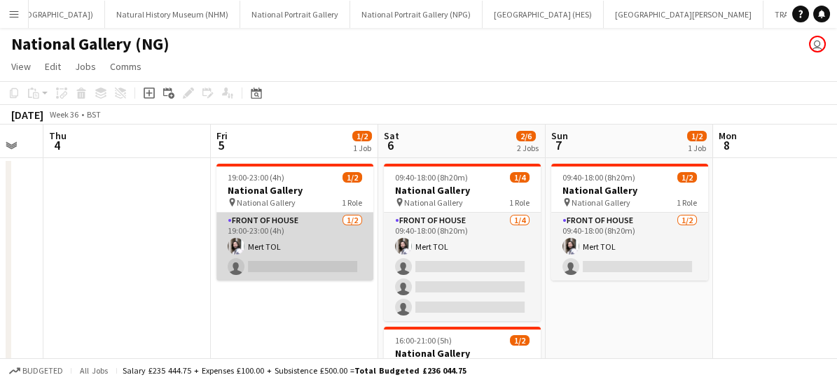
click at [322, 244] on app-card-role "Front of House [DATE] 19:00-23:00 (4h) Mert TOL single-neutral-actions" at bounding box center [294, 247] width 157 height 68
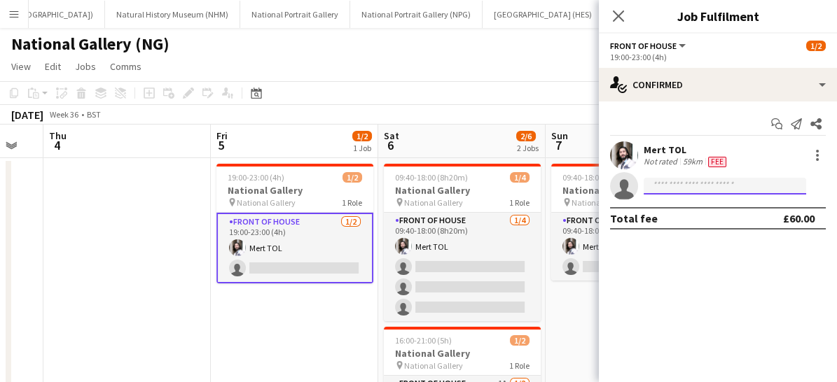
click at [659, 191] on input at bounding box center [725, 186] width 162 height 17
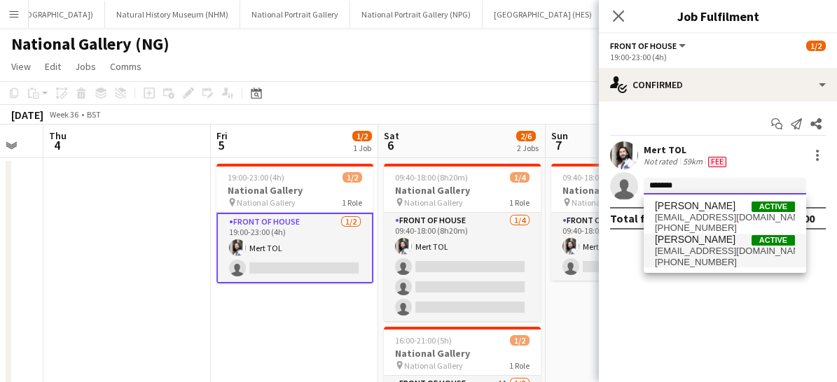
type input "*******"
click at [680, 255] on span "[EMAIL_ADDRESS][DOMAIN_NAME]" at bounding box center [725, 251] width 140 height 11
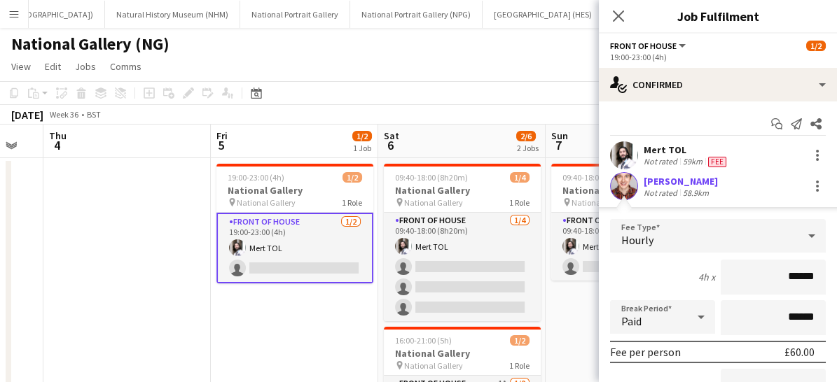
click at [660, 241] on div "Hourly" at bounding box center [704, 236] width 188 height 34
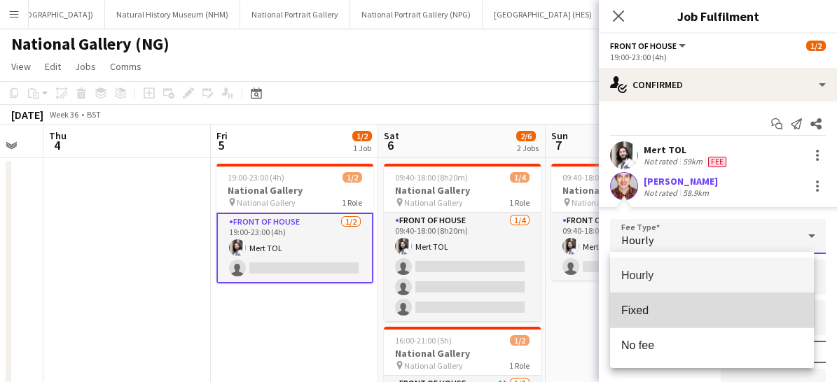
click at [645, 308] on span "Fixed" at bounding box center [712, 310] width 182 height 13
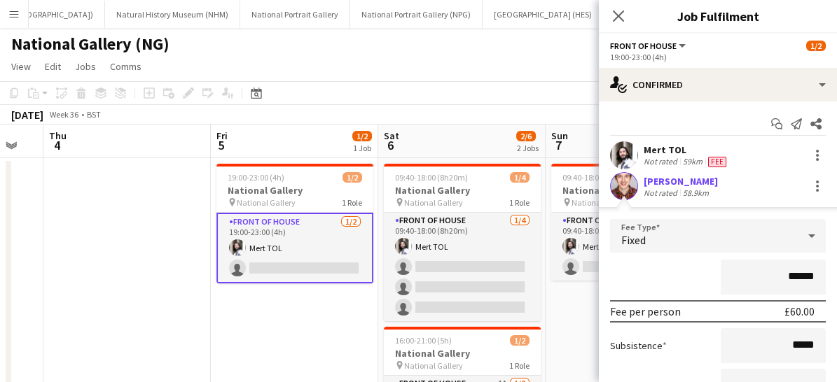
click at [792, 278] on input "******" at bounding box center [773, 277] width 105 height 35
type input "**"
type input "***"
click at [651, 273] on div "***" at bounding box center [718, 277] width 216 height 35
click at [686, 366] on form "Fee Type Fixed *** Fee per person £80.00 Subsistence ***** Expenses budget ****…" at bounding box center [718, 348] width 238 height 258
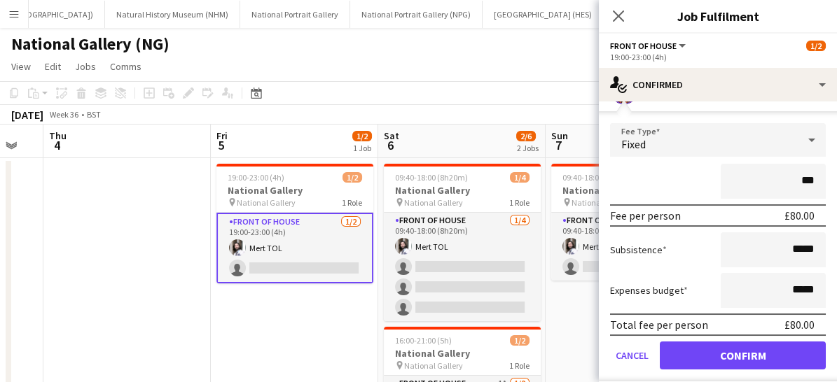
scroll to position [97, 0]
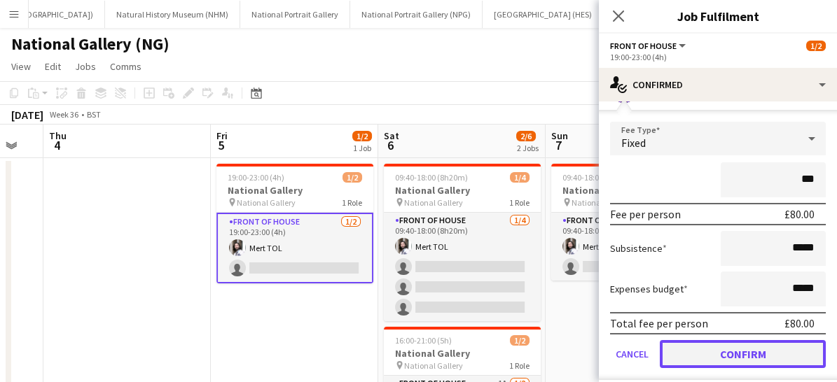
click at [717, 356] on button "Confirm" at bounding box center [743, 354] width 166 height 28
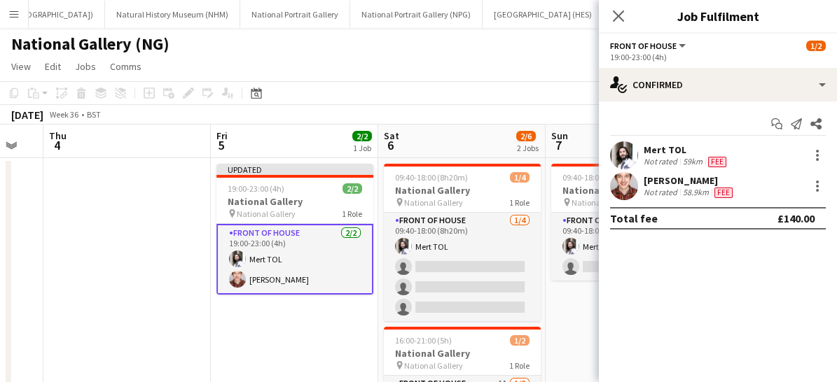
scroll to position [0, 0]
click at [618, 21] on icon "Close pop-in" at bounding box center [617, 15] width 13 height 13
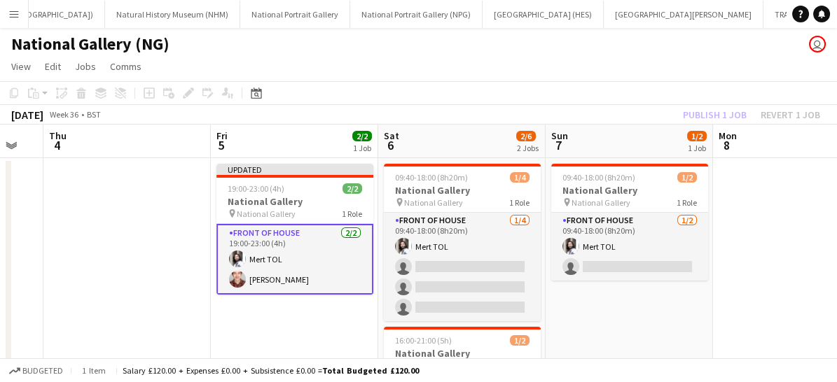
click at [325, 255] on app-card-role "Front of House [DATE] 19:00-23:00 (4h) Mert TOL [PERSON_NAME]" at bounding box center [294, 259] width 157 height 71
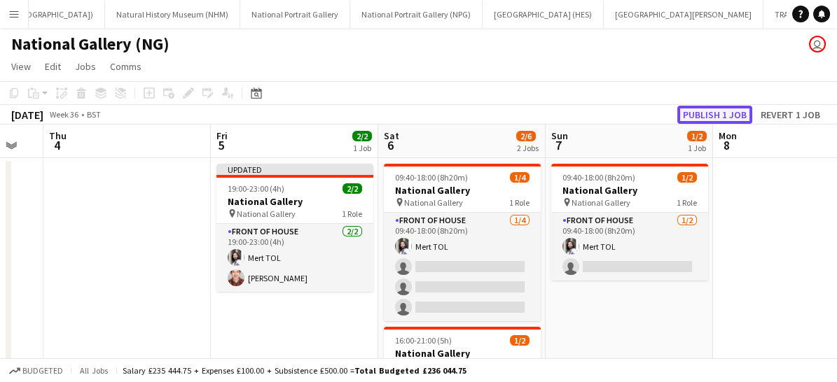
click at [695, 114] on button "Publish 1 job" at bounding box center [714, 115] width 75 height 18
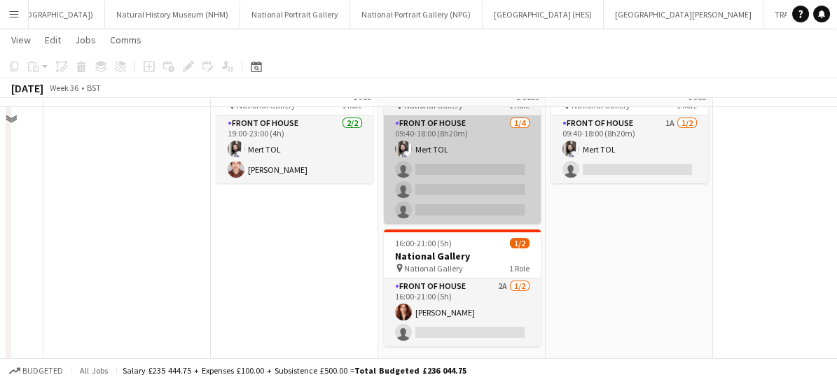
scroll to position [98, 0]
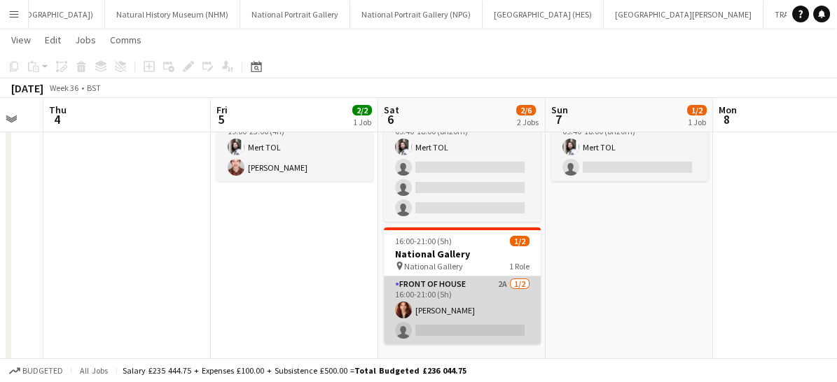
click at [452, 328] on app-card-role "Front of House 2A [DATE] 16:00-21:00 (5h) [PERSON_NAME] single-neutral-actions" at bounding box center [462, 311] width 157 height 68
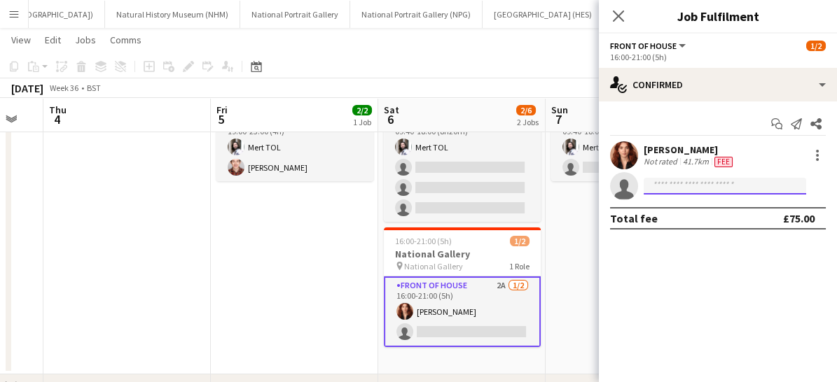
click at [670, 191] on input at bounding box center [725, 186] width 162 height 17
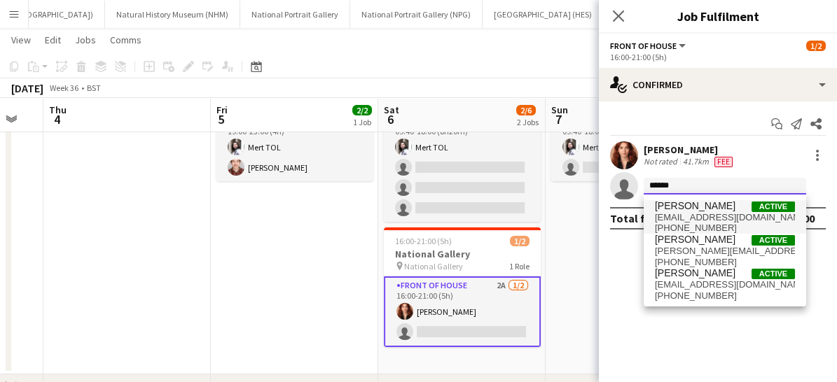
type input "******"
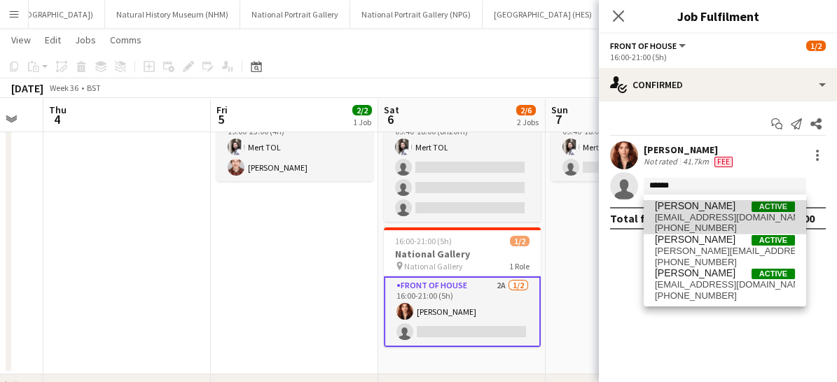
click at [676, 211] on span "[PERSON_NAME]" at bounding box center [695, 206] width 81 height 12
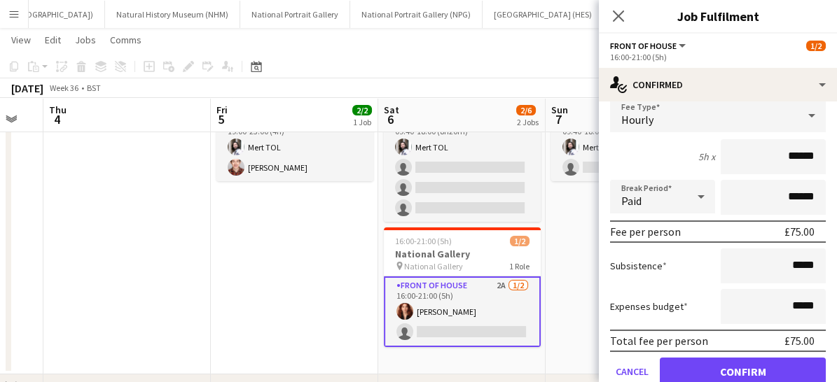
scroll to position [172, 0]
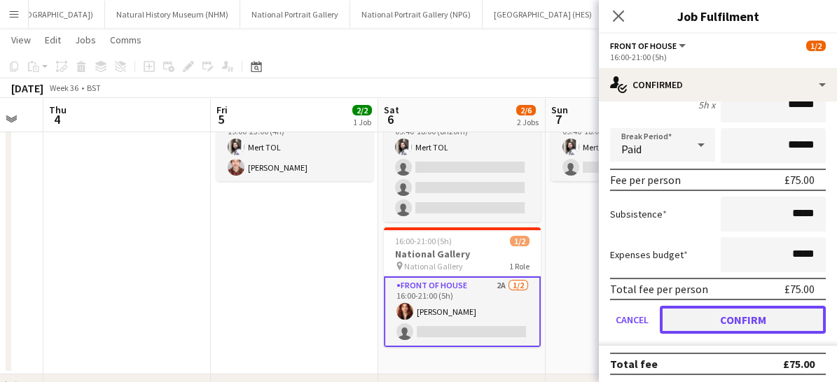
click at [719, 314] on button "Confirm" at bounding box center [743, 320] width 166 height 28
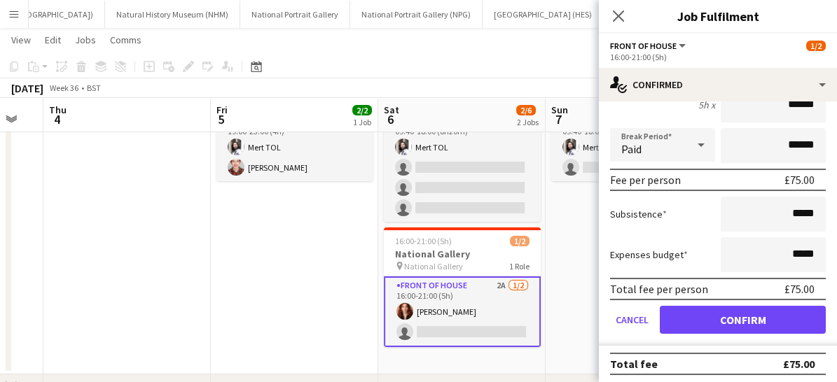
scroll to position [0, 0]
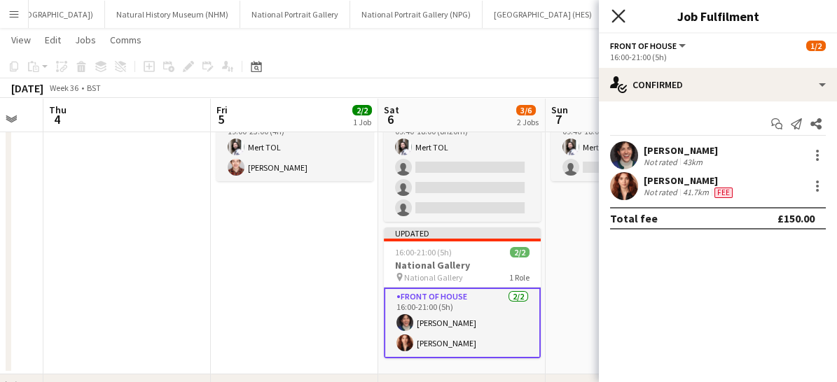
click at [618, 18] on icon "Close pop-in" at bounding box center [617, 15] width 13 height 13
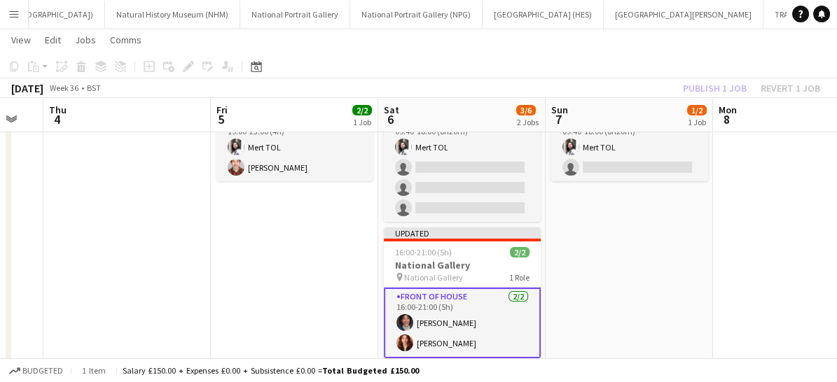
click at [493, 333] on app-card-role "Front of House [DATE] 16:00-21:00 (5h) [PERSON_NAME] [PERSON_NAME]" at bounding box center [462, 323] width 157 height 71
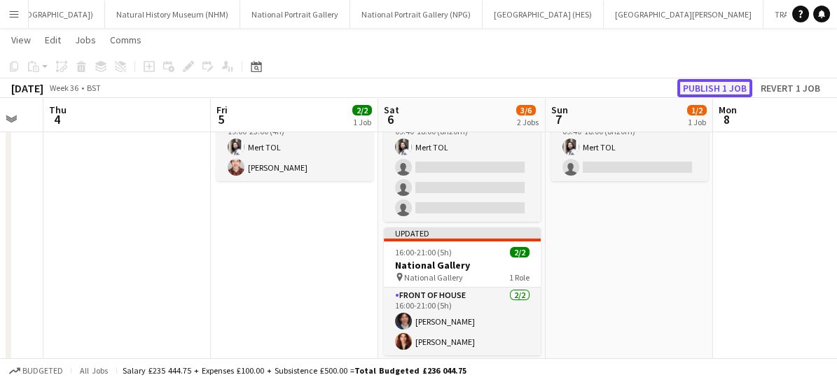
click at [707, 90] on button "Publish 1 job" at bounding box center [714, 88] width 75 height 18
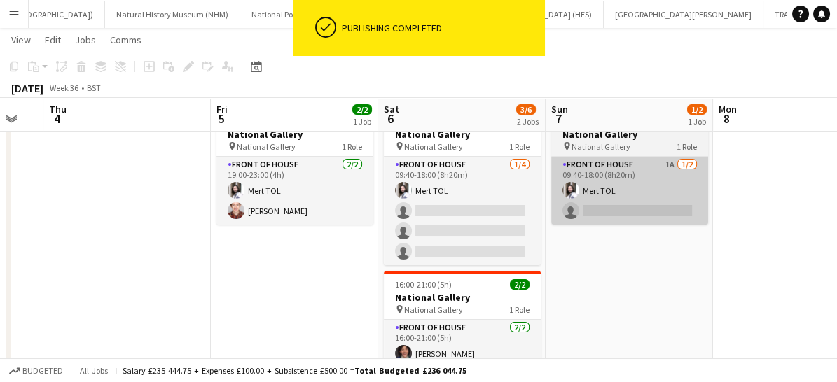
scroll to position [55, 0]
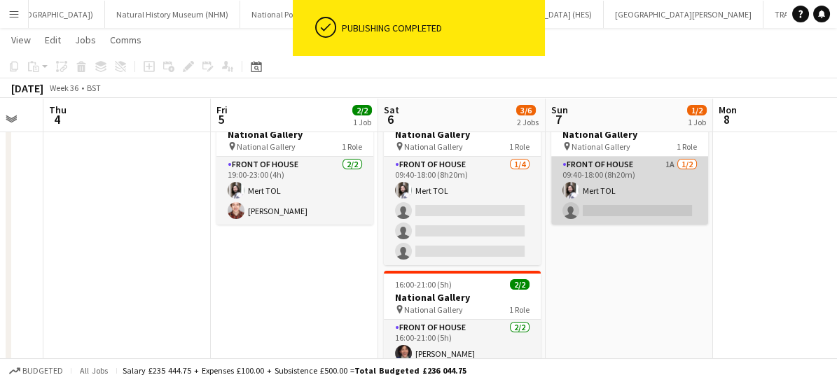
click at [639, 190] on app-card-role "Front of House 1A [DATE] 09:40-18:00 (8h20m) Mert TOL single-neutral-actions" at bounding box center [629, 191] width 157 height 68
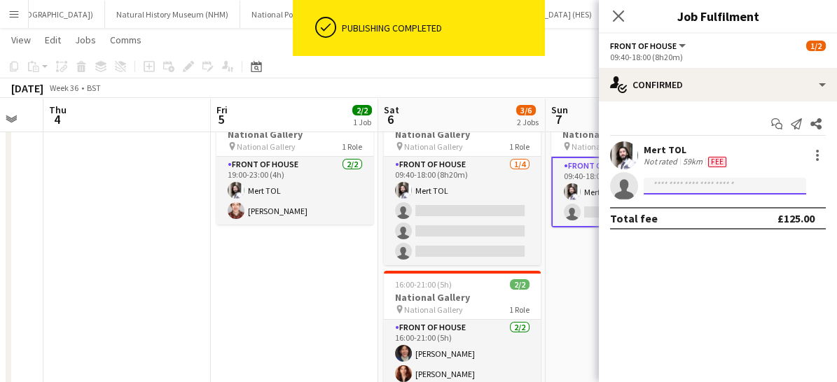
click at [664, 180] on input at bounding box center [725, 186] width 162 height 17
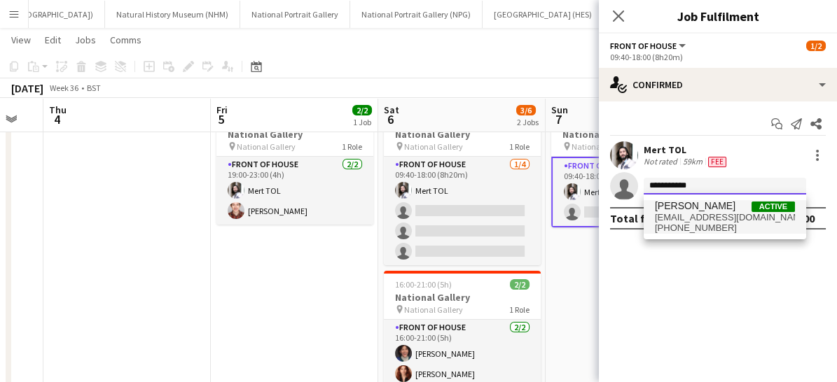
type input "**********"
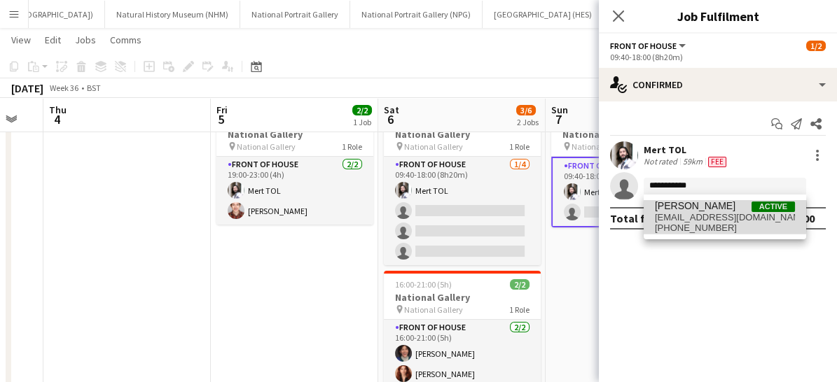
click at [683, 216] on span "[EMAIL_ADDRESS][DOMAIN_NAME]" at bounding box center [725, 217] width 140 height 11
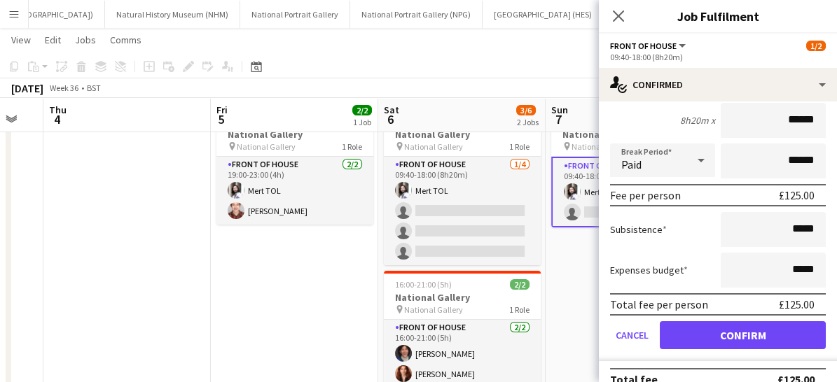
scroll to position [158, 0]
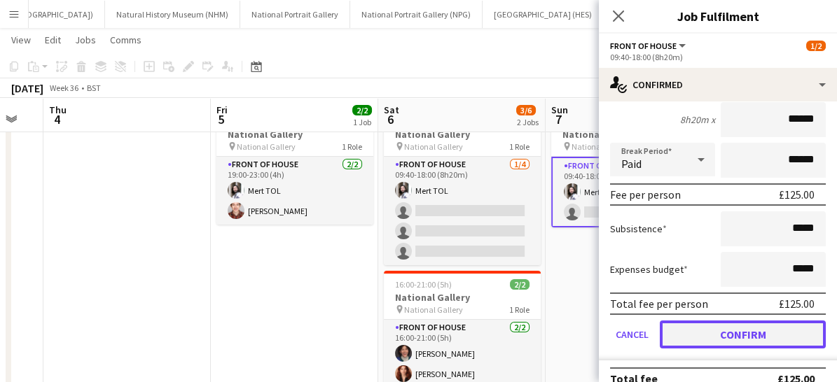
click at [730, 331] on button "Confirm" at bounding box center [743, 335] width 166 height 28
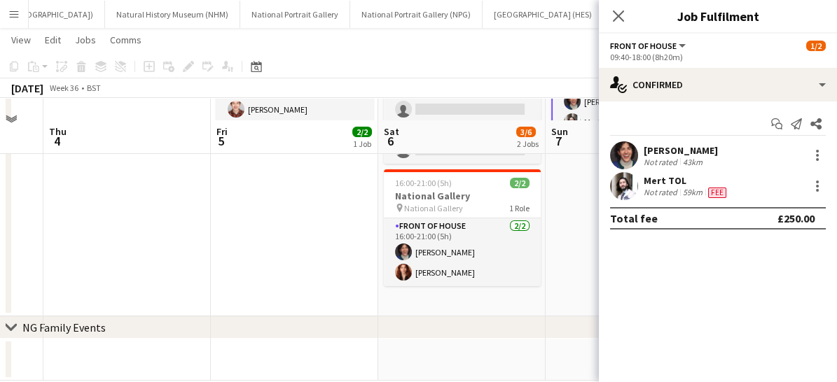
scroll to position [178, 0]
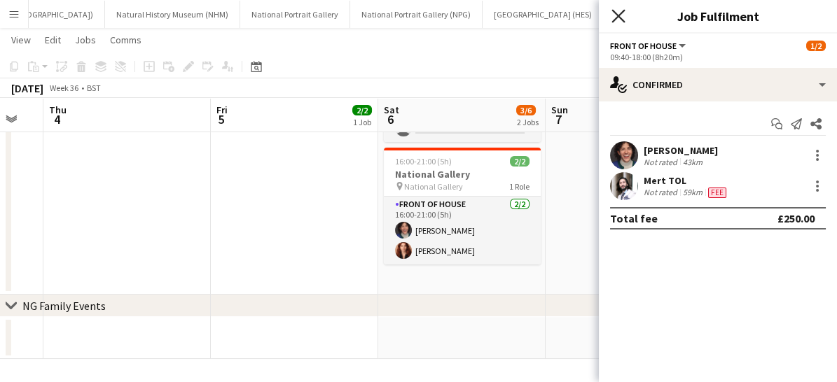
click at [617, 9] on icon "Close pop-in" at bounding box center [617, 15] width 13 height 13
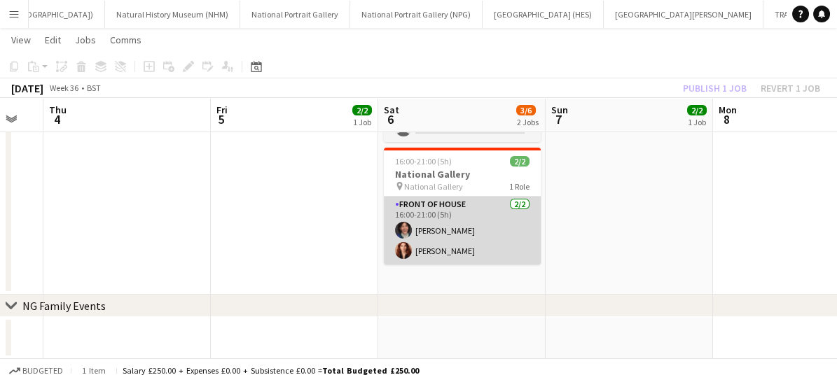
click at [498, 242] on app-card-role "Front of House [DATE] 16:00-21:00 (5h) [PERSON_NAME] [PERSON_NAME]" at bounding box center [462, 231] width 157 height 68
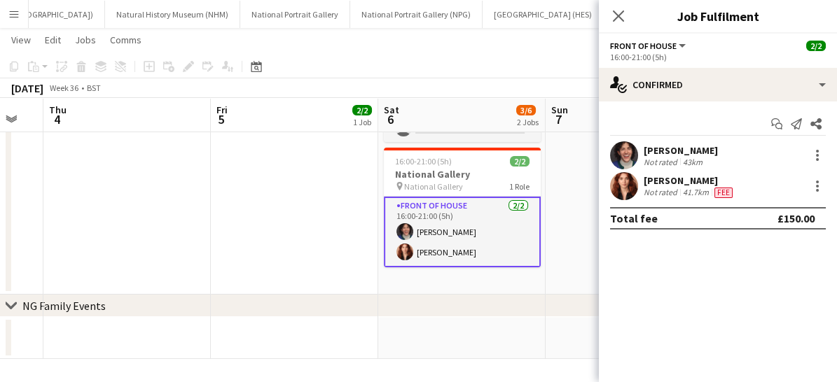
click at [499, 243] on app-card-role "Front of House [DATE] 16:00-21:00 (5h) [PERSON_NAME] [PERSON_NAME]" at bounding box center [462, 232] width 157 height 71
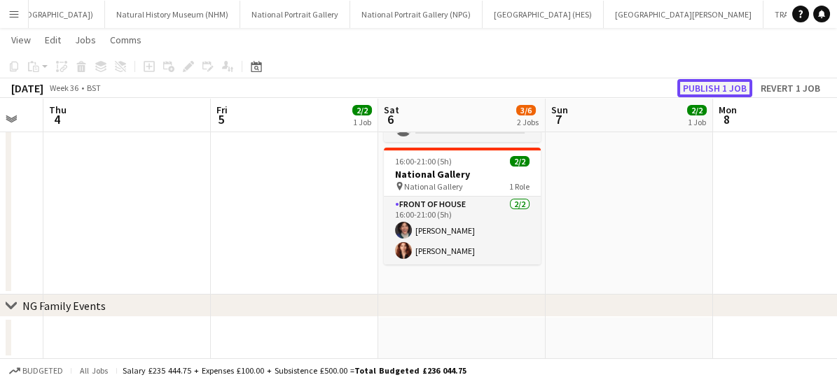
click at [712, 81] on button "Publish 1 job" at bounding box center [714, 88] width 75 height 18
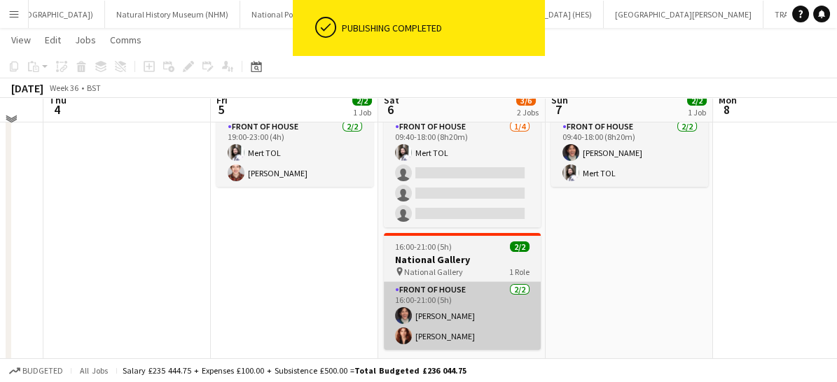
scroll to position [83, 0]
